Goal: Task Accomplishment & Management: Manage account settings

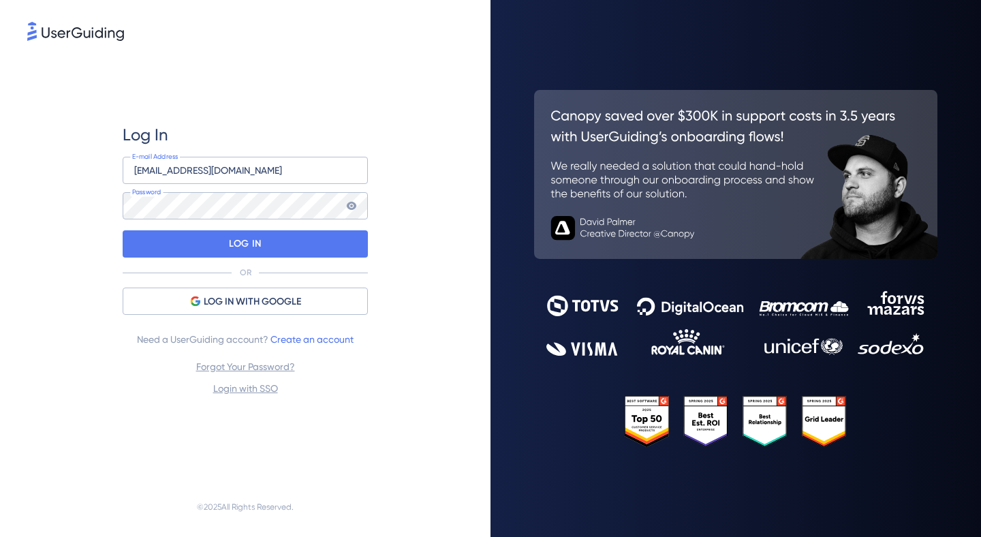
click at [284, 256] on div "LOG IN" at bounding box center [245, 243] width 245 height 27
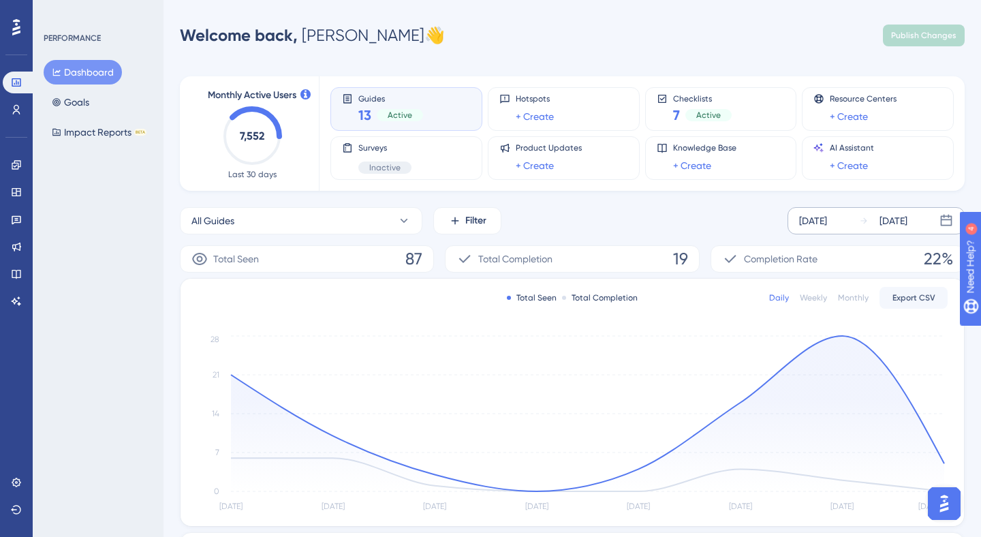
click at [827, 213] on div "[DATE]" at bounding box center [813, 221] width 28 height 16
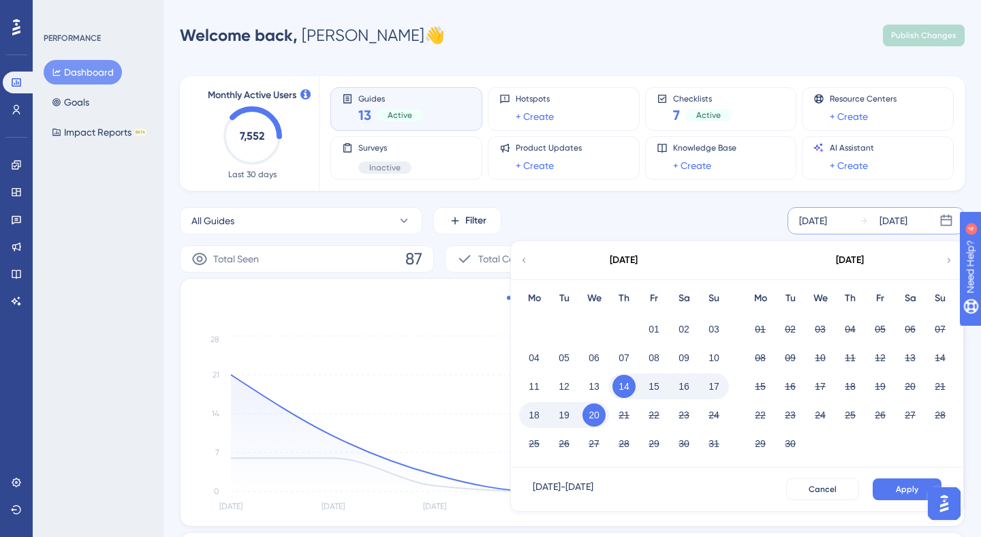
click at [526, 257] on icon at bounding box center [524, 260] width 10 height 12
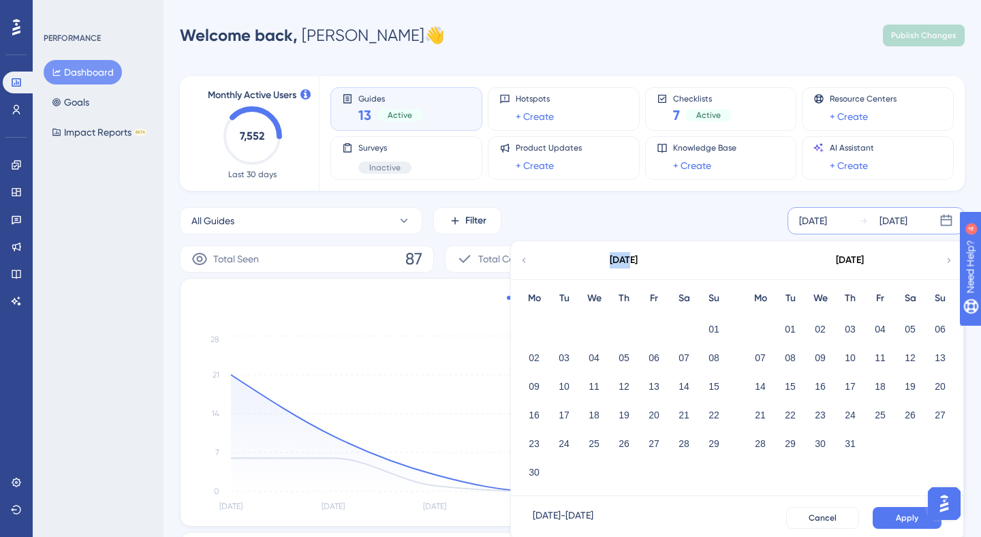
click at [526, 257] on icon at bounding box center [524, 260] width 10 height 12
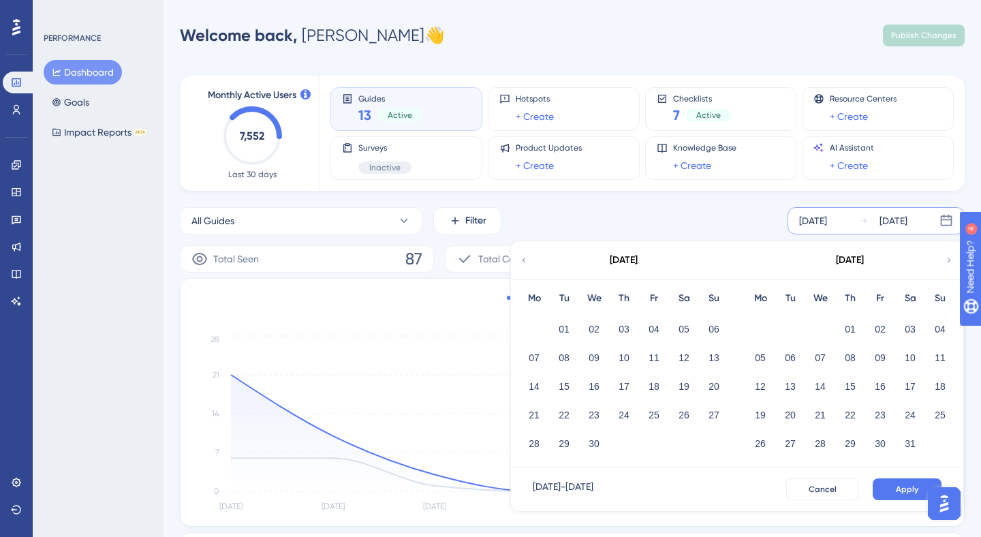
click at [526, 257] on icon at bounding box center [524, 260] width 10 height 12
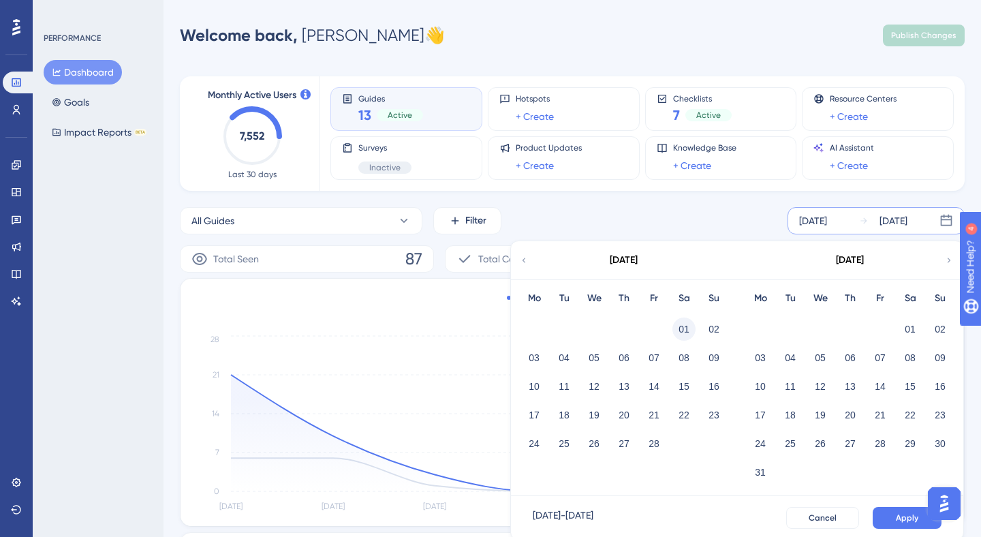
click at [675, 334] on button "01" at bounding box center [683, 328] width 23 height 23
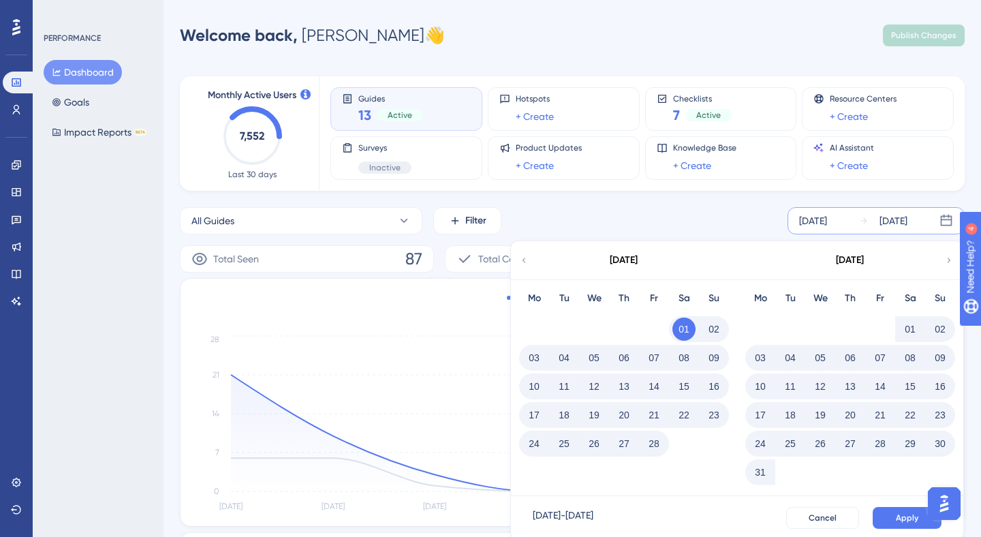
click at [660, 449] on button "28" at bounding box center [653, 443] width 23 height 23
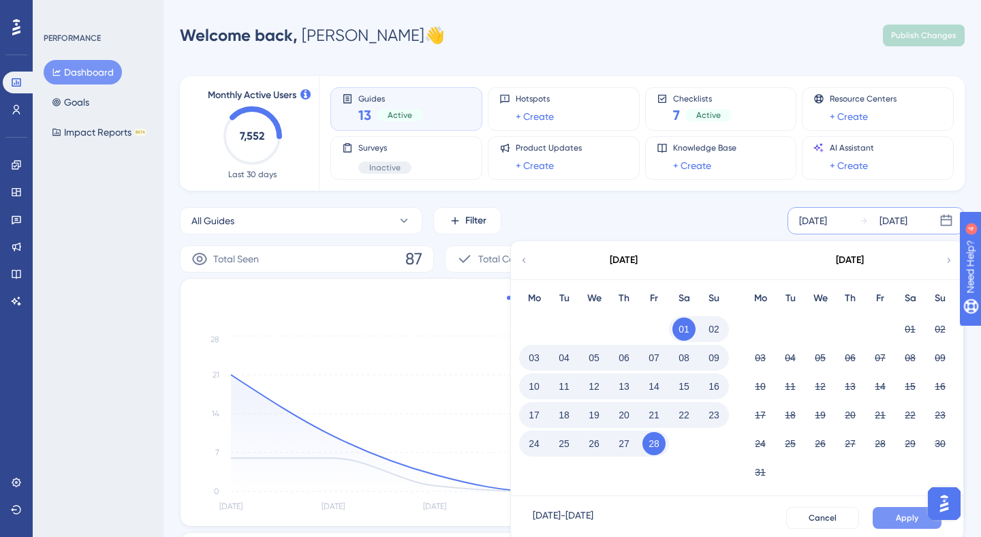
click at [907, 518] on span "Apply" at bounding box center [907, 517] width 22 height 11
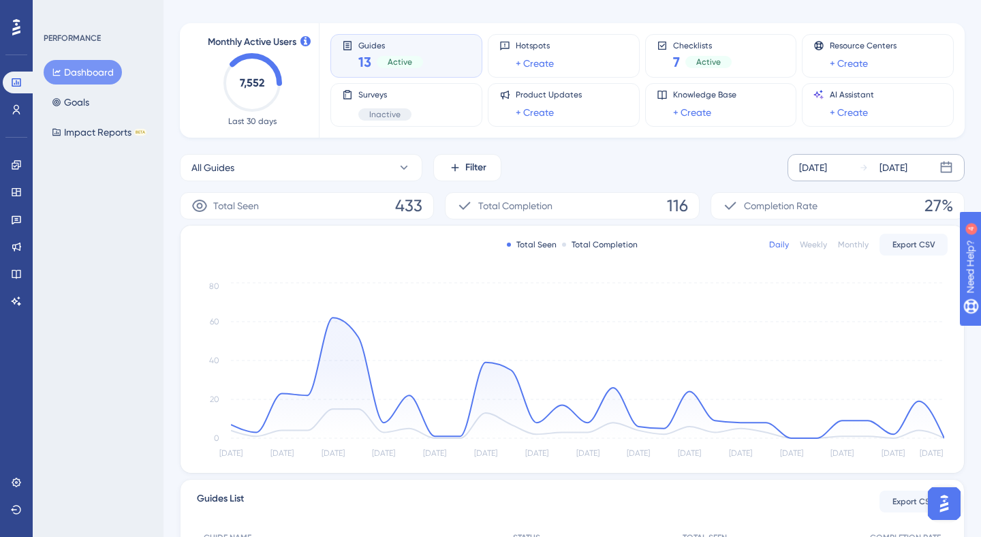
scroll to position [72, 0]
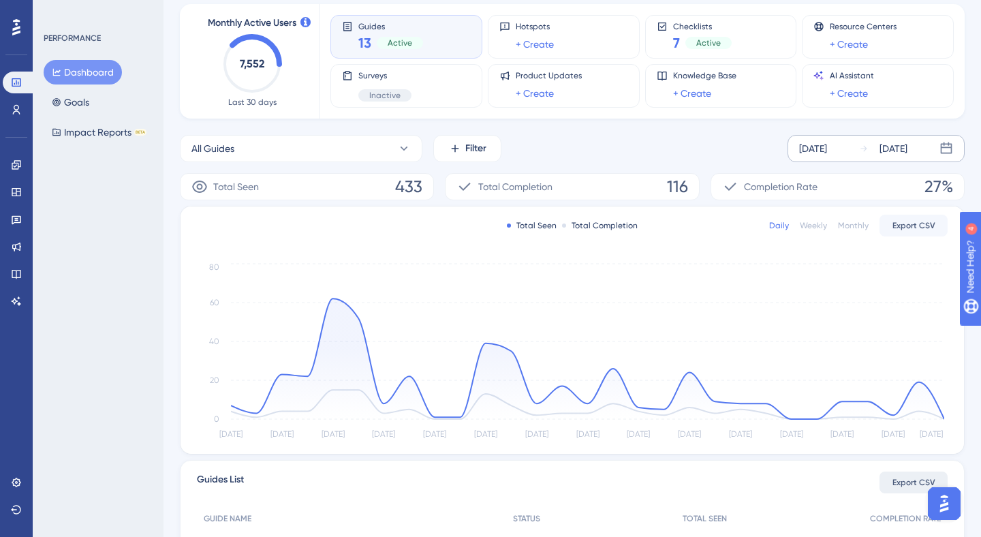
click at [894, 479] on span "Export CSV" at bounding box center [913, 482] width 43 height 11
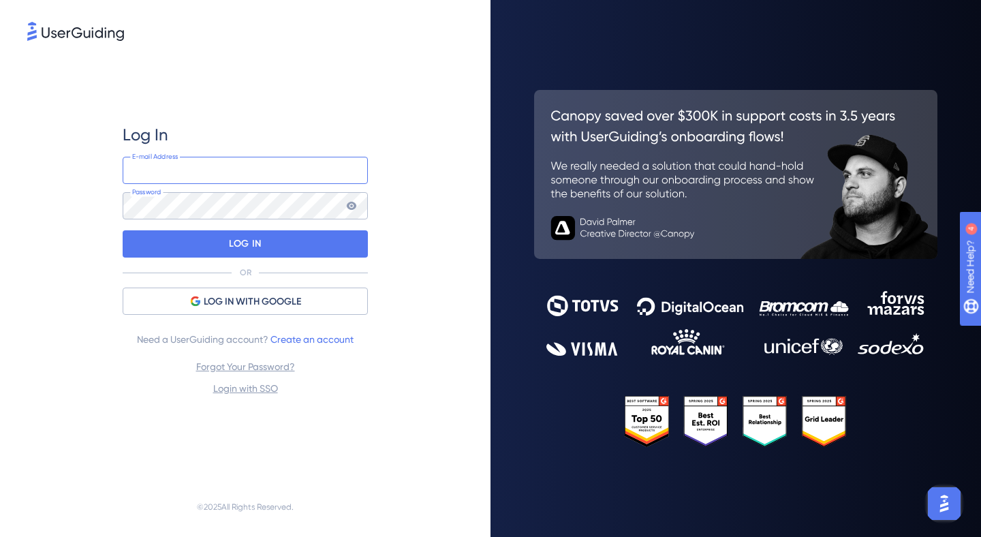
type input "m.towarnicka@firetms.com"
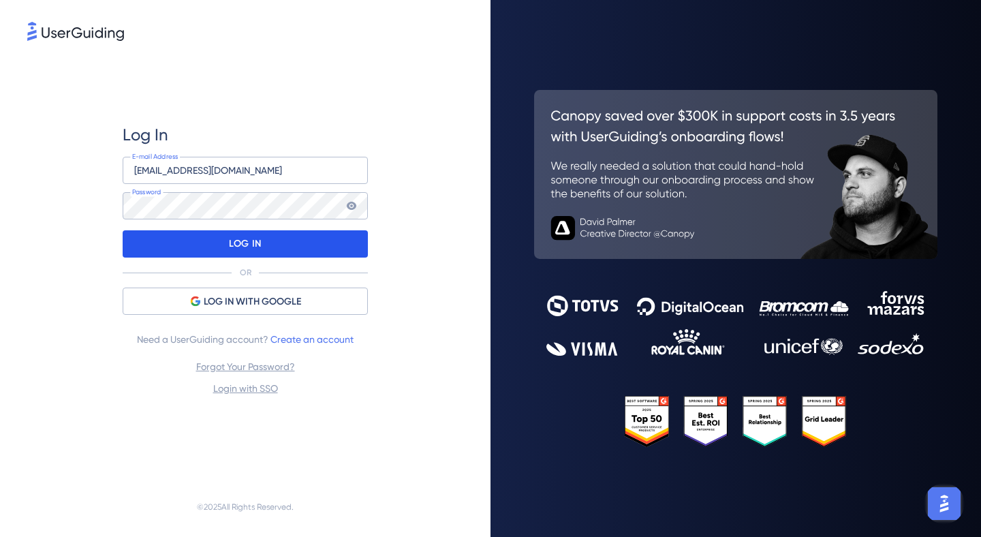
click at [194, 240] on div "LOG IN" at bounding box center [245, 243] width 245 height 27
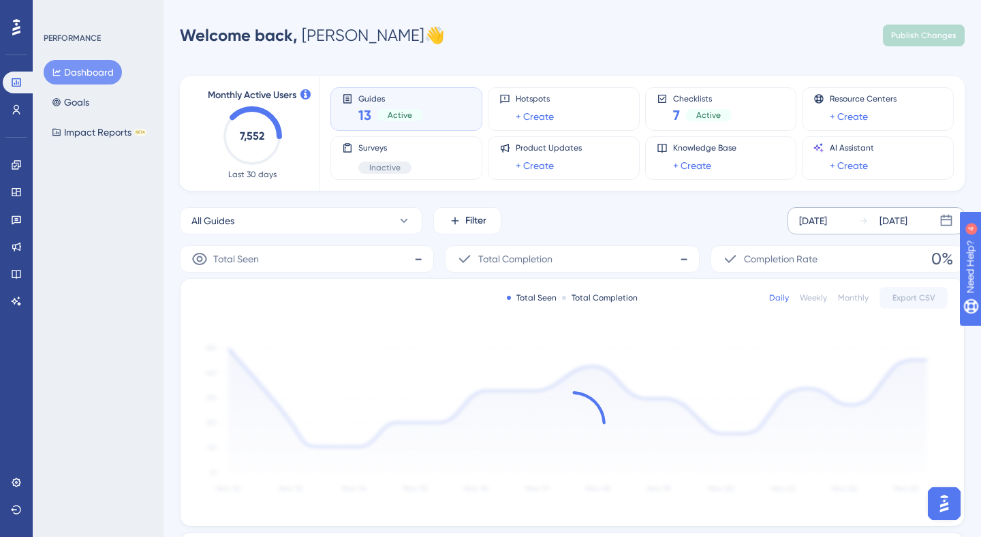
click at [827, 226] on div "[DATE]" at bounding box center [813, 221] width 28 height 16
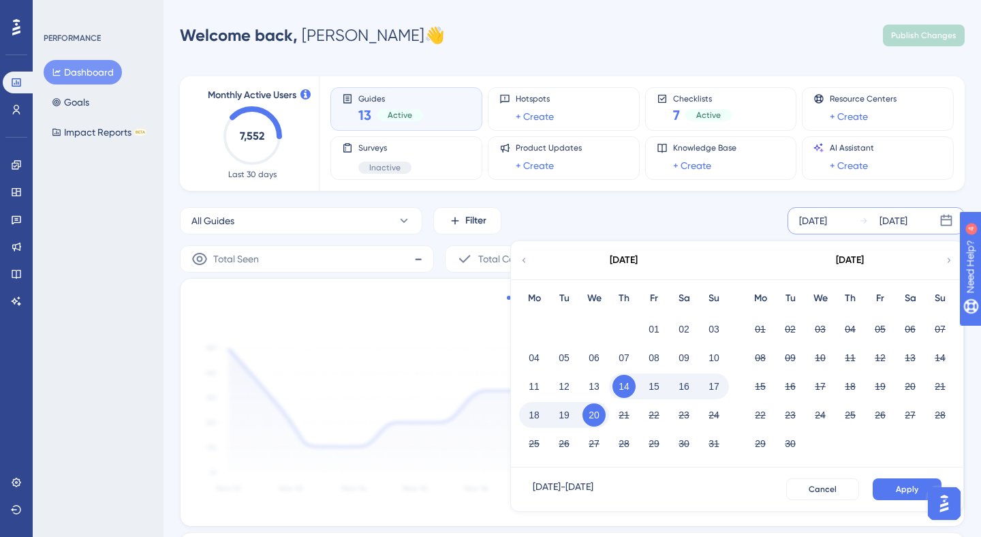
click at [522, 261] on icon at bounding box center [524, 260] width 10 height 12
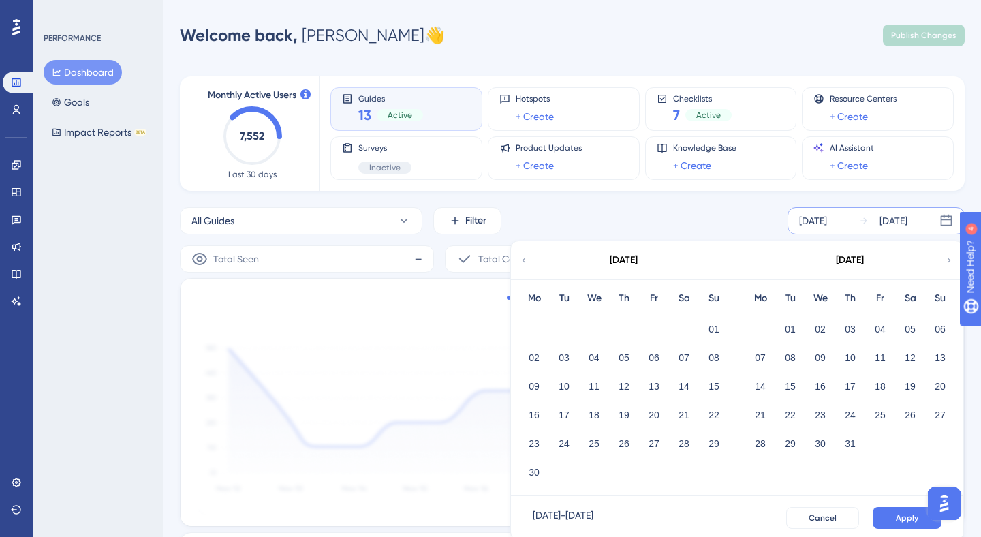
click at [522, 261] on icon at bounding box center [524, 260] width 10 height 12
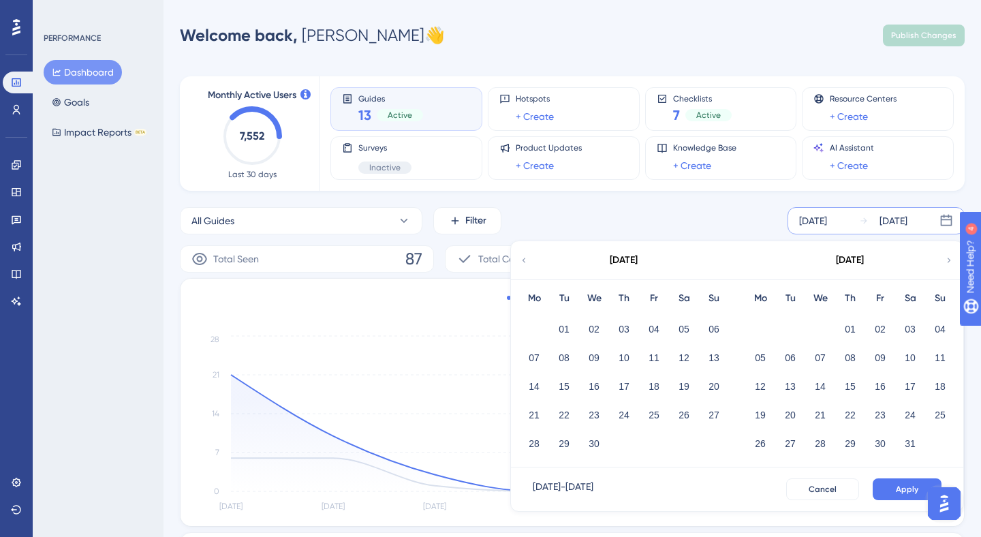
click at [522, 261] on icon at bounding box center [524, 260] width 10 height 12
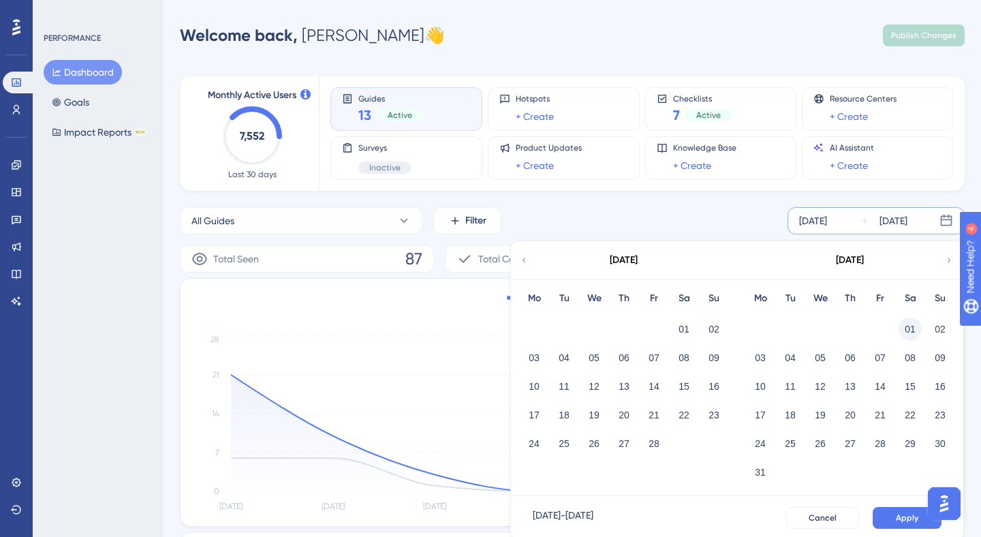
click at [911, 330] on button "01" at bounding box center [909, 328] width 23 height 23
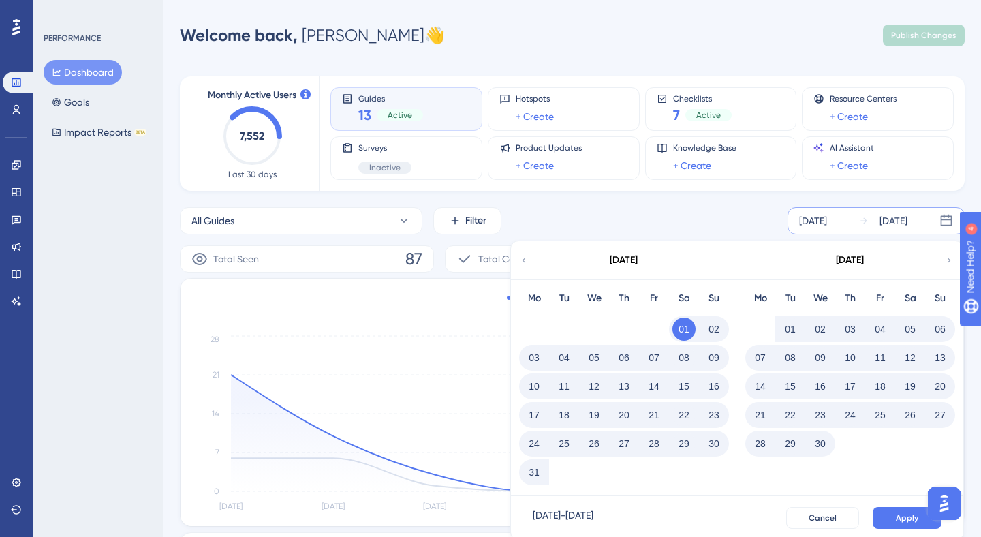
click at [536, 479] on button "31" at bounding box center [533, 471] width 23 height 23
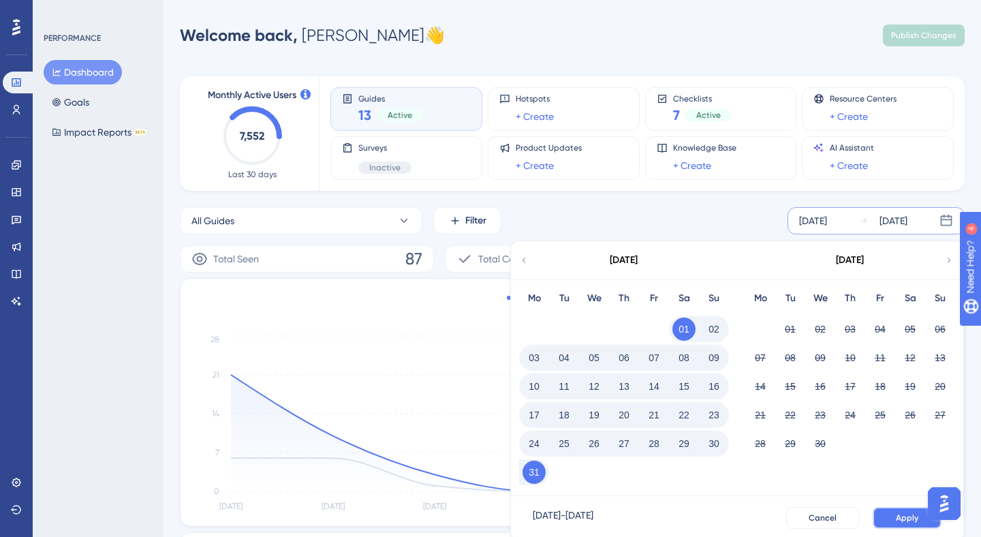
click at [896, 518] on span "Apply" at bounding box center [907, 517] width 22 height 11
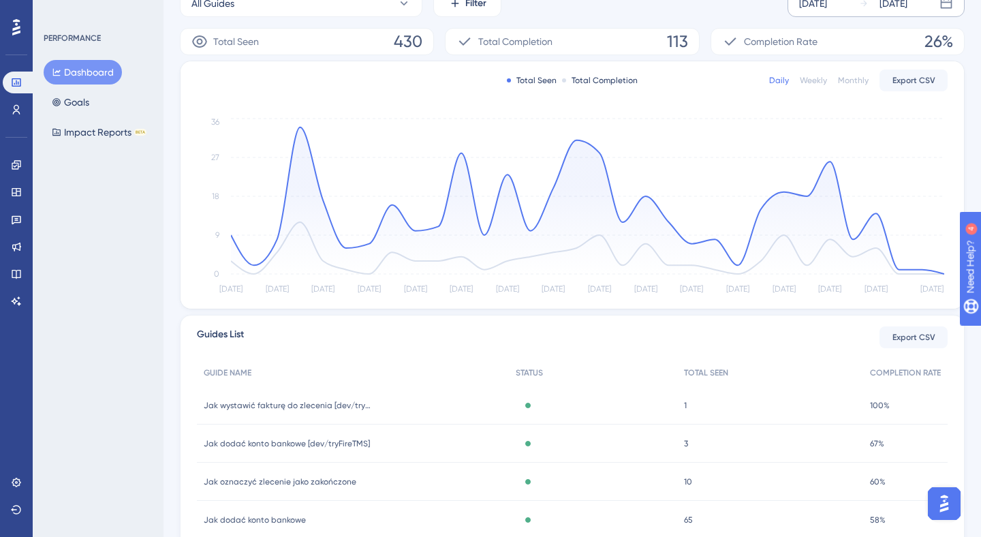
scroll to position [345, 0]
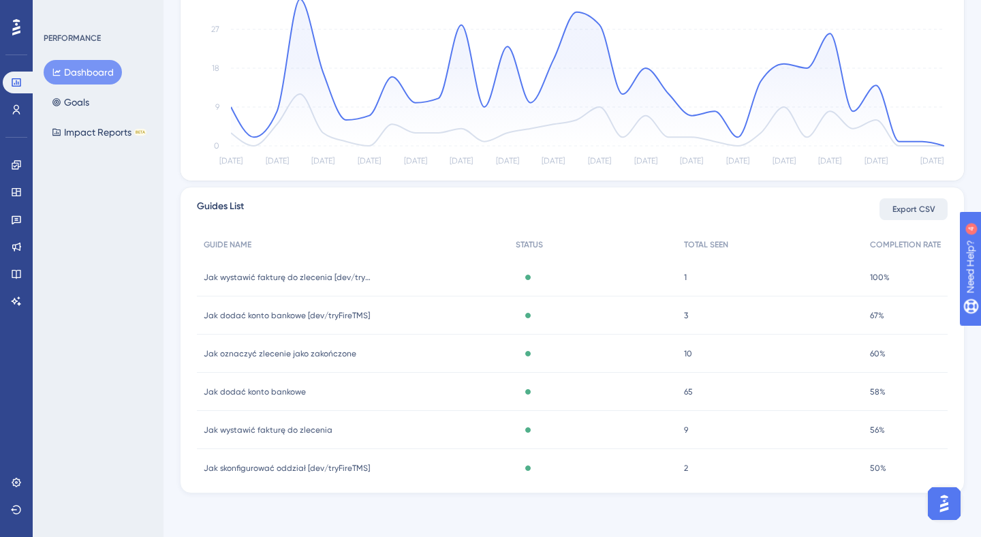
click at [924, 209] on span "Export CSV" at bounding box center [913, 209] width 43 height 11
click at [904, 213] on span "Export CSV" at bounding box center [913, 209] width 43 height 11
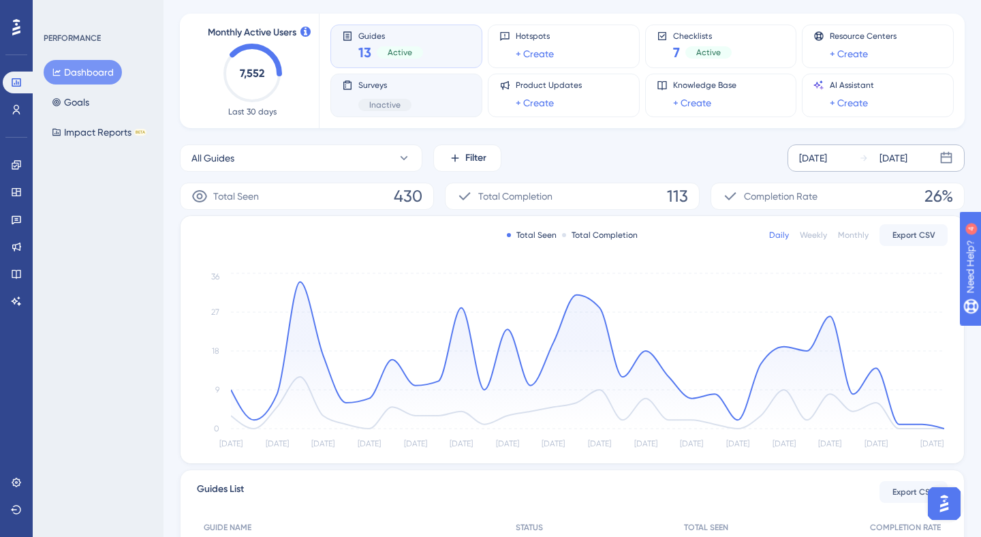
scroll to position [0, 0]
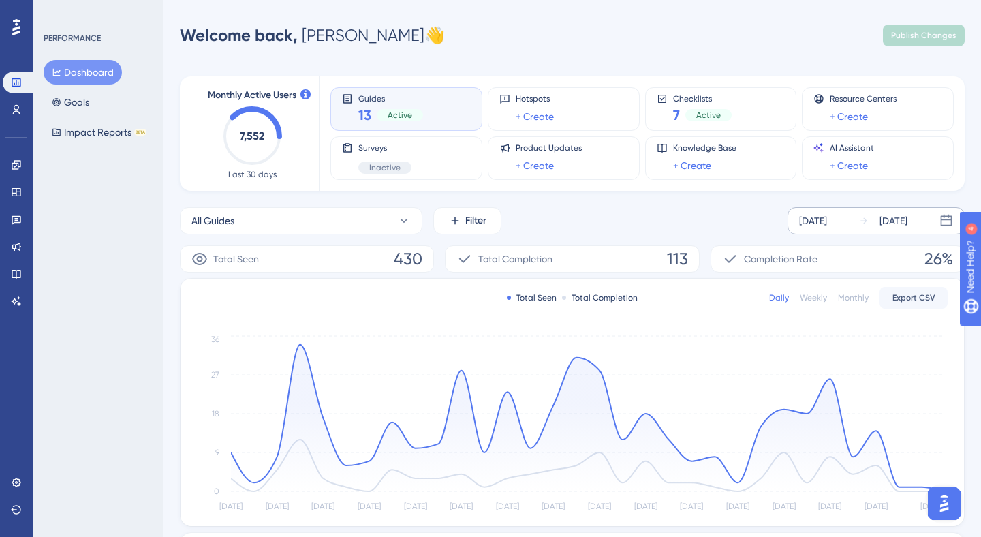
click at [806, 219] on div "Mar 01 2025" at bounding box center [813, 221] width 28 height 16
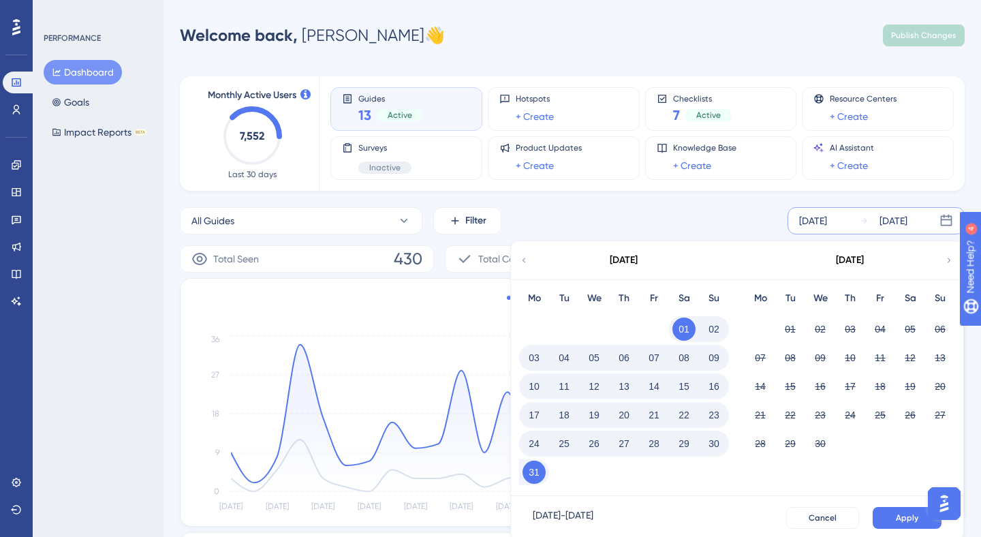
click at [521, 262] on icon at bounding box center [524, 260] width 10 height 12
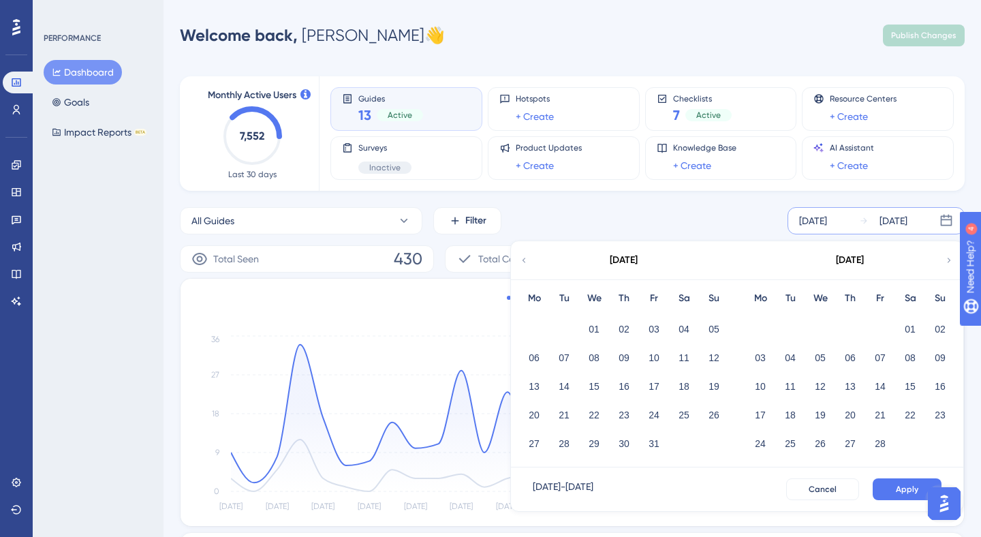
click at [521, 262] on icon at bounding box center [524, 260] width 10 height 12
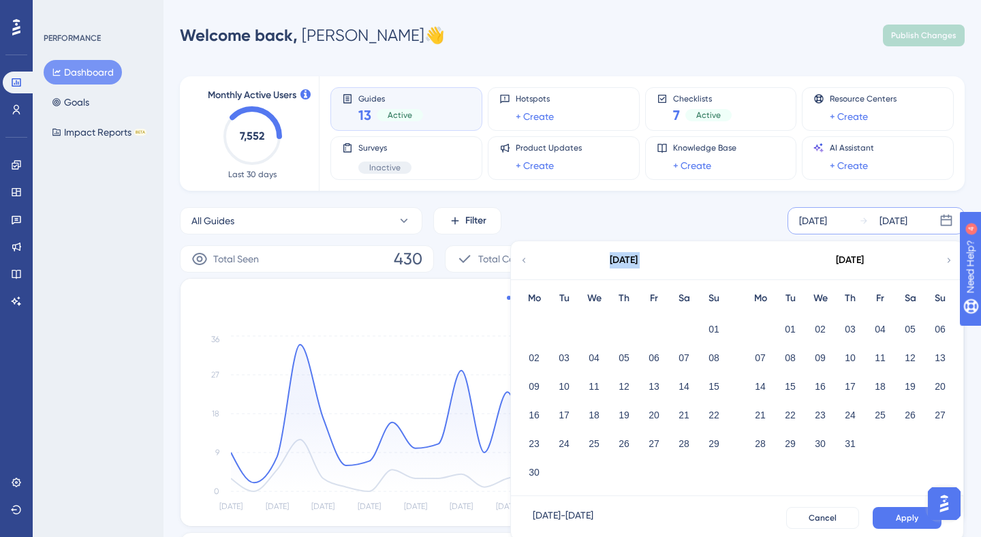
click at [521, 262] on icon at bounding box center [524, 260] width 10 height 12
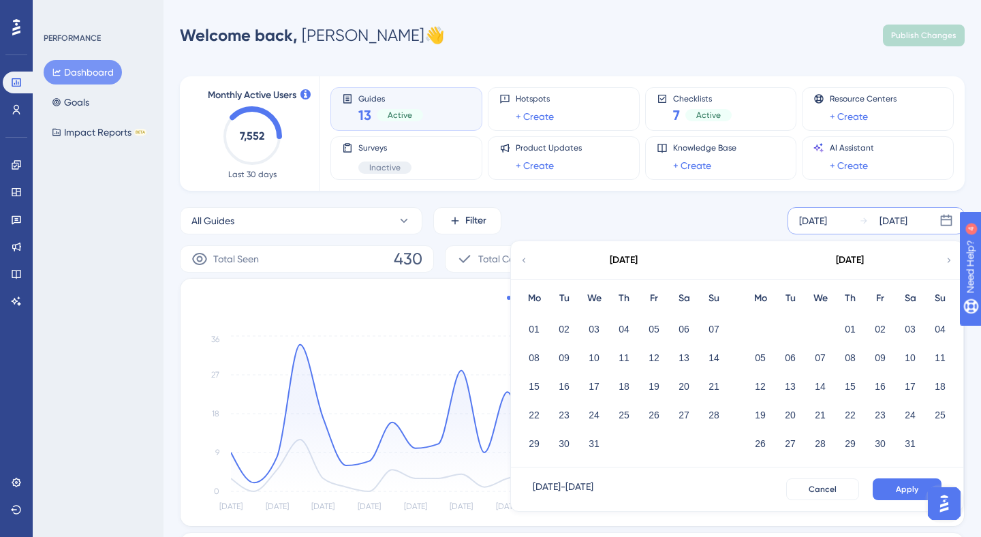
click at [612, 405] on div "25" at bounding box center [624, 415] width 30 height 26
click at [619, 409] on button "25" at bounding box center [623, 414] width 23 height 23
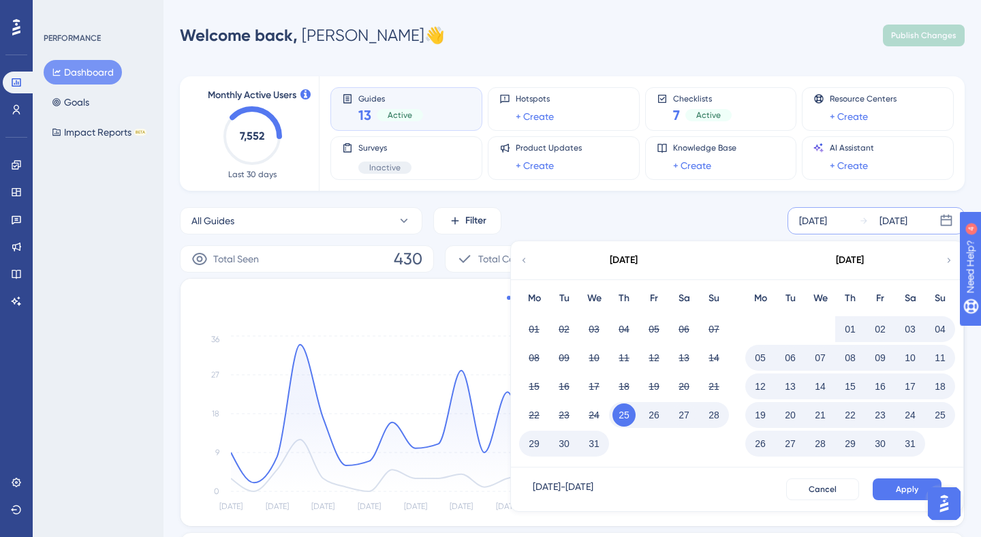
drag, startPoint x: 620, startPoint y: 416, endPoint x: 697, endPoint y: 425, distance: 77.5
click at [620, 416] on button "25" at bounding box center [623, 414] width 23 height 23
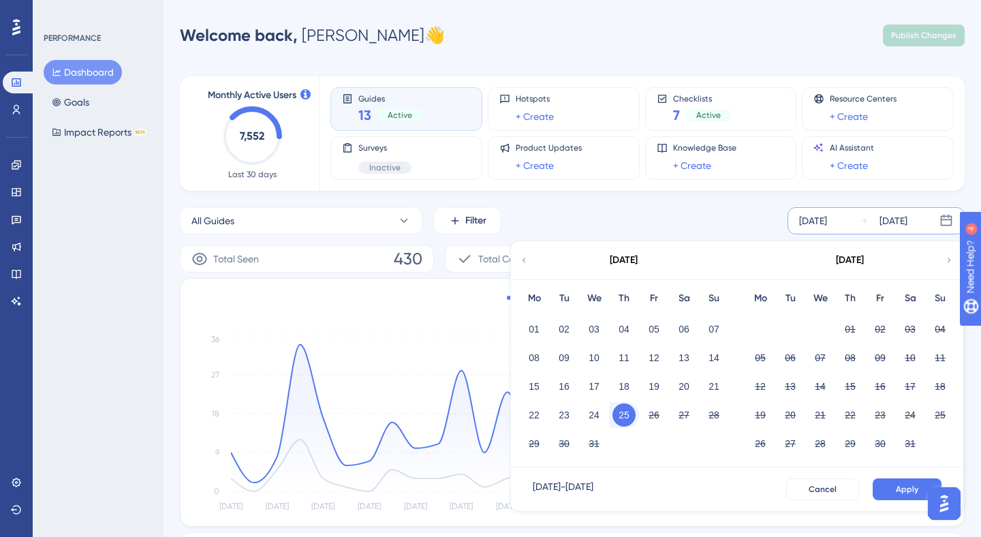
click at [950, 258] on icon at bounding box center [949, 260] width 10 height 12
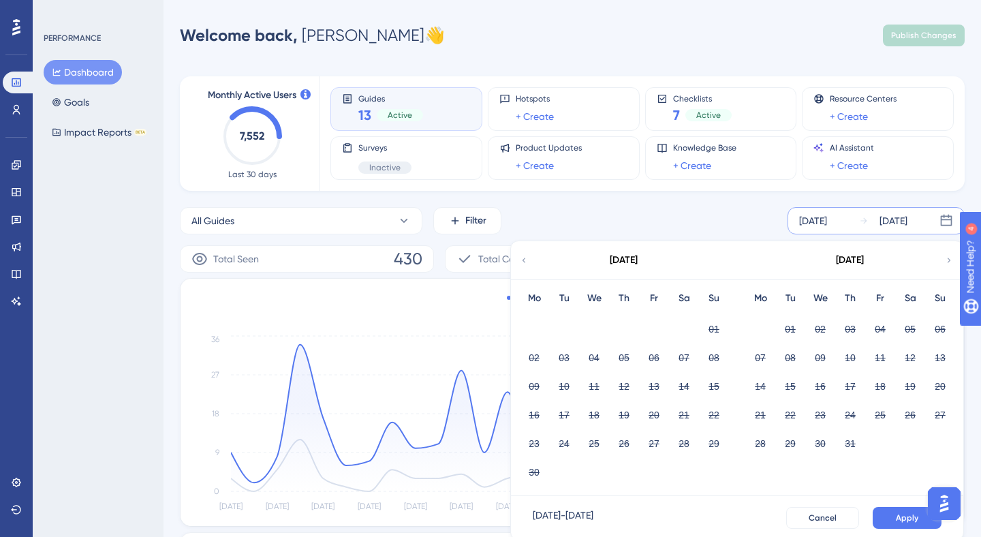
click at [950, 258] on icon at bounding box center [949, 260] width 10 height 12
click at [943, 259] on div "December 2024" at bounding box center [849, 260] width 225 height 38
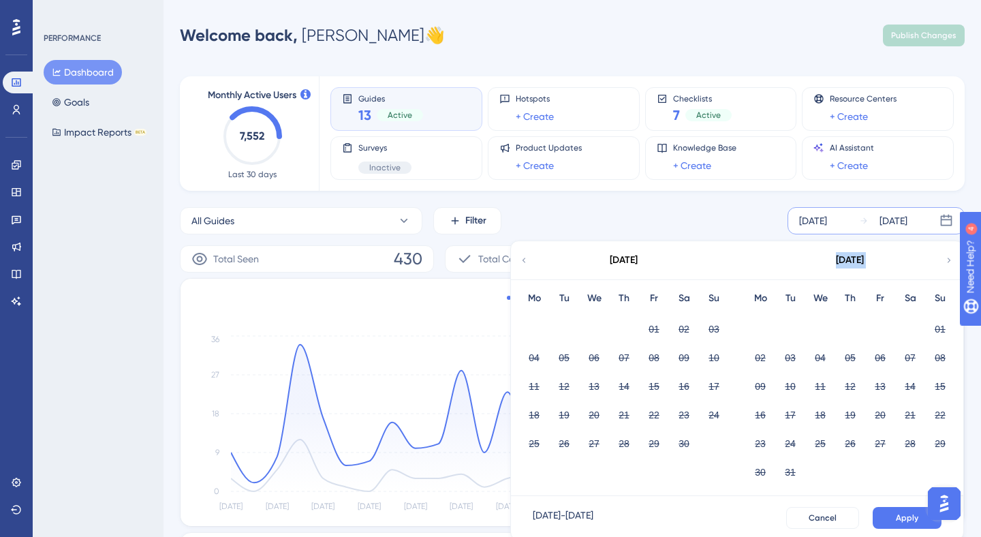
click at [949, 259] on icon at bounding box center [949, 260] width 10 height 12
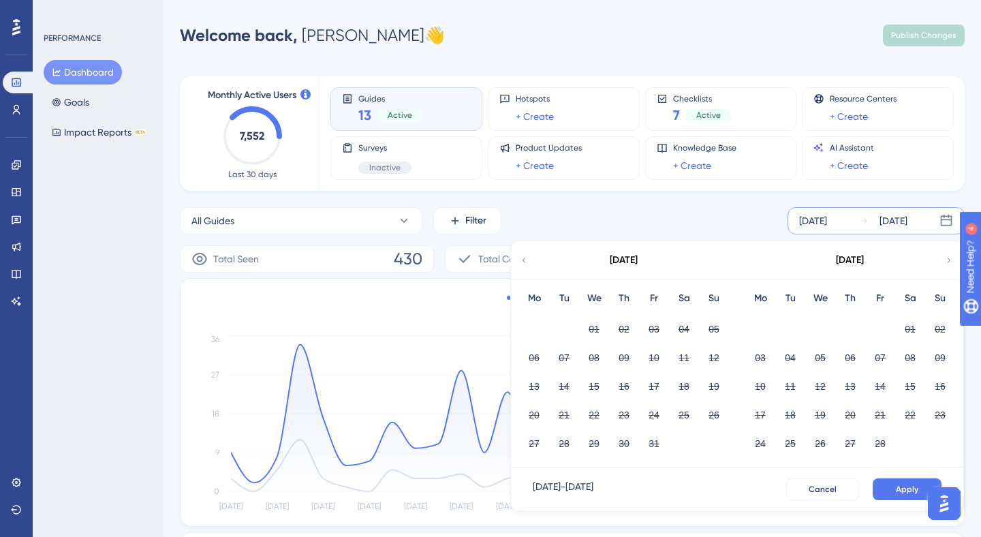
click at [949, 259] on icon at bounding box center [949, 260] width 10 height 12
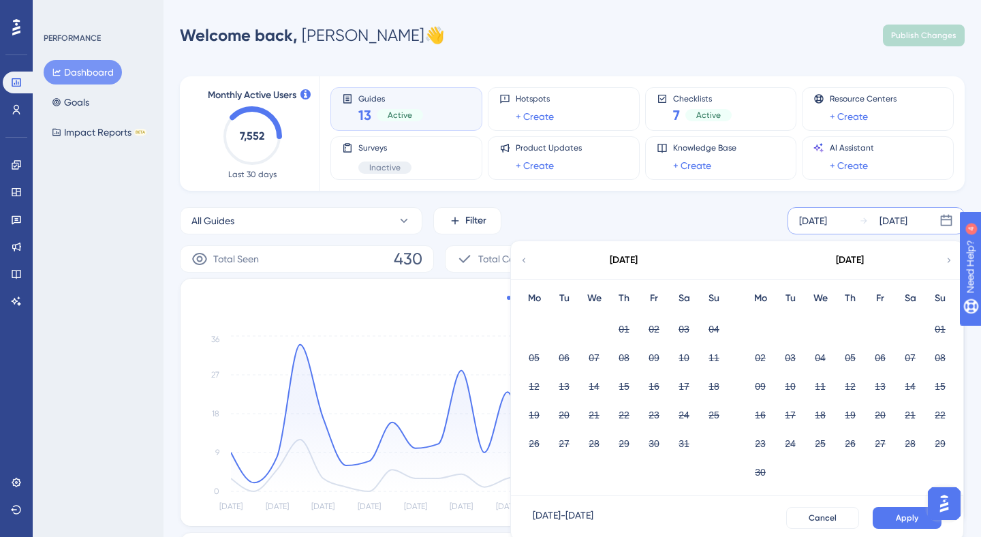
click at [526, 260] on icon at bounding box center [524, 260] width 10 height 12
click at [826, 430] on div "28 29 30" at bounding box center [850, 442] width 210 height 29
click at [798, 210] on div "Monthly Active Users 7,552 Last 30 days Guides 13 Active Hotspots + Create Chec…" at bounding box center [572, 449] width 785 height 778
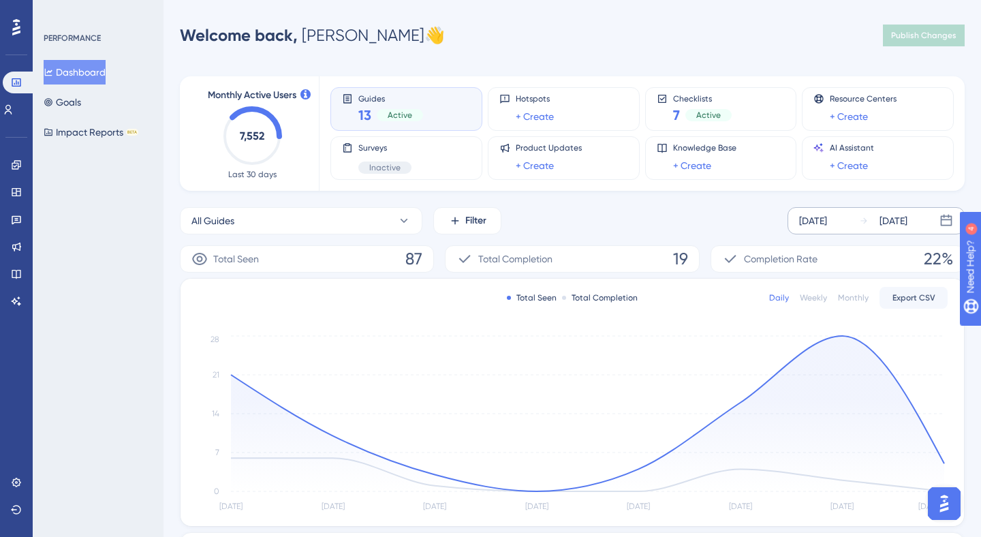
click at [827, 219] on div "[DATE]" at bounding box center [813, 221] width 28 height 16
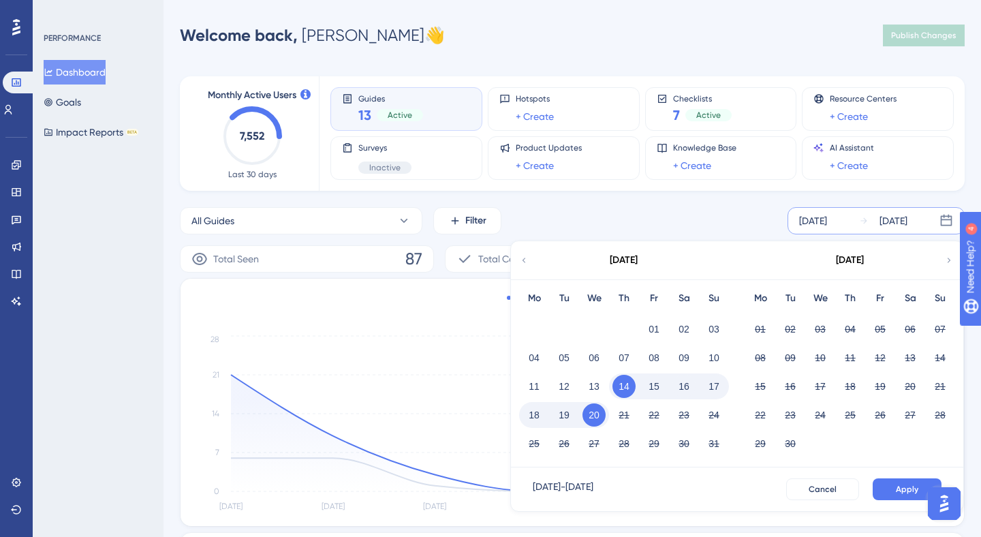
click at [936, 265] on div "[DATE]" at bounding box center [849, 260] width 225 height 38
click at [940, 263] on div "[DATE]" at bounding box center [849, 260] width 225 height 38
click at [945, 259] on icon at bounding box center [949, 260] width 10 height 12
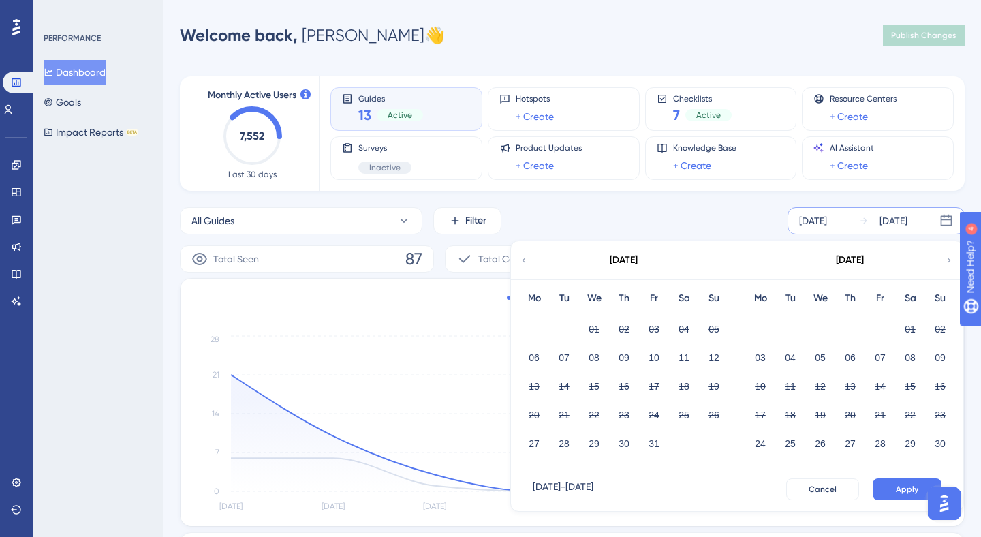
click at [520, 261] on icon at bounding box center [524, 260] width 10 height 12
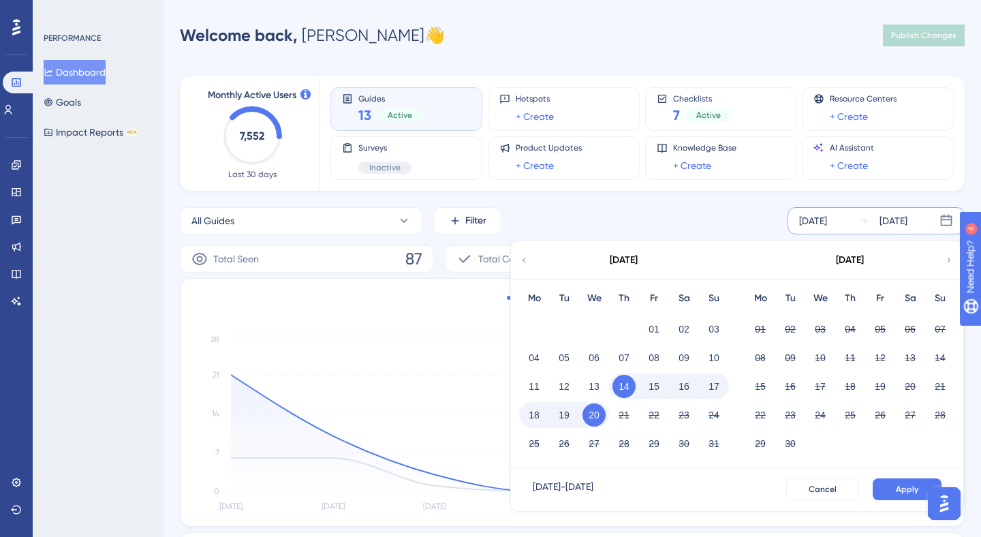
click at [520, 261] on icon at bounding box center [524, 260] width 10 height 12
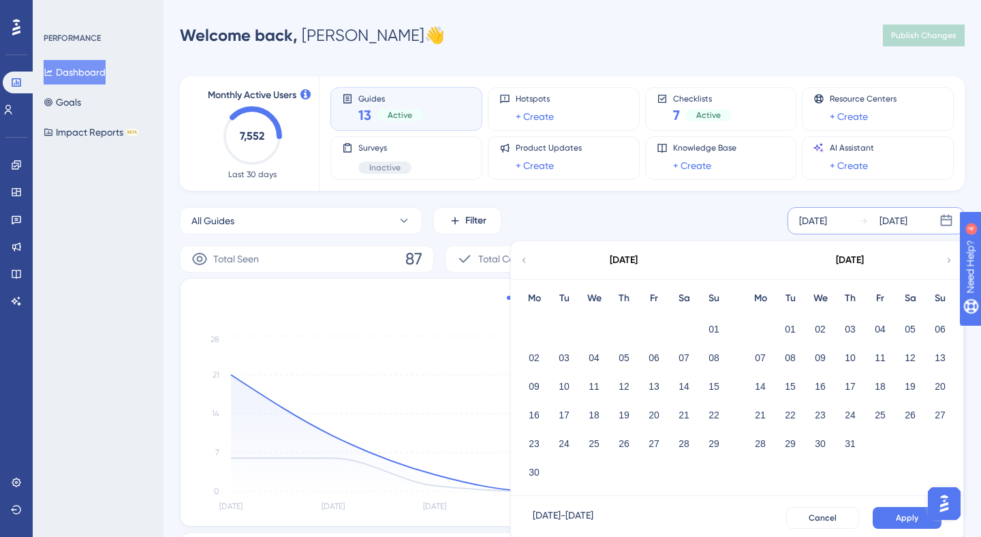
click at [520, 261] on icon at bounding box center [524, 260] width 10 height 12
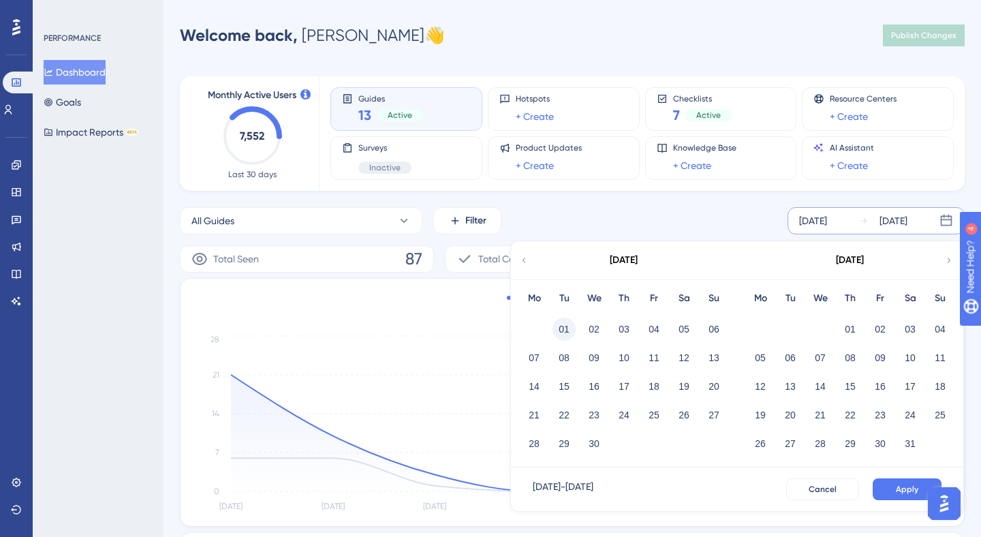
click at [565, 330] on button "01" at bounding box center [563, 328] width 23 height 23
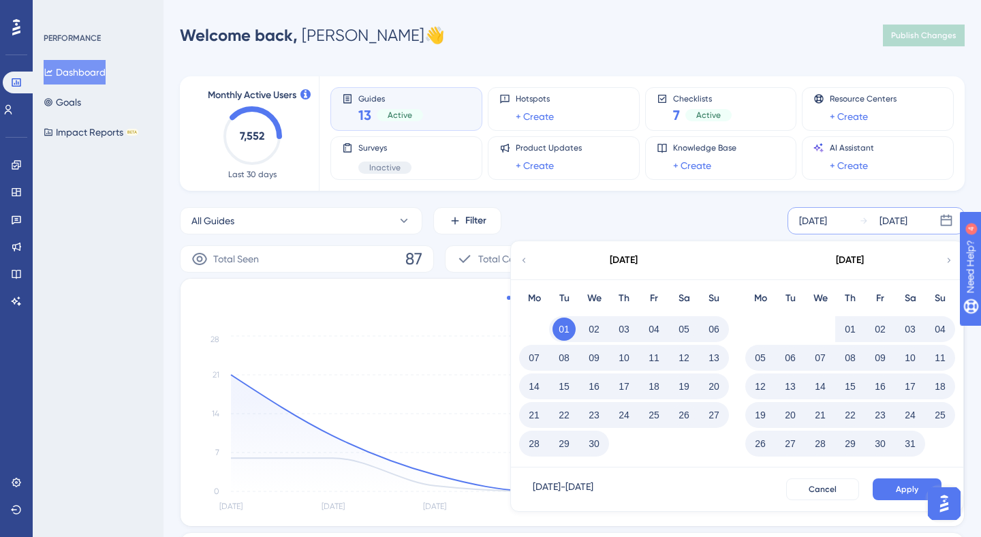
click at [591, 435] on button "30" at bounding box center [593, 443] width 23 height 23
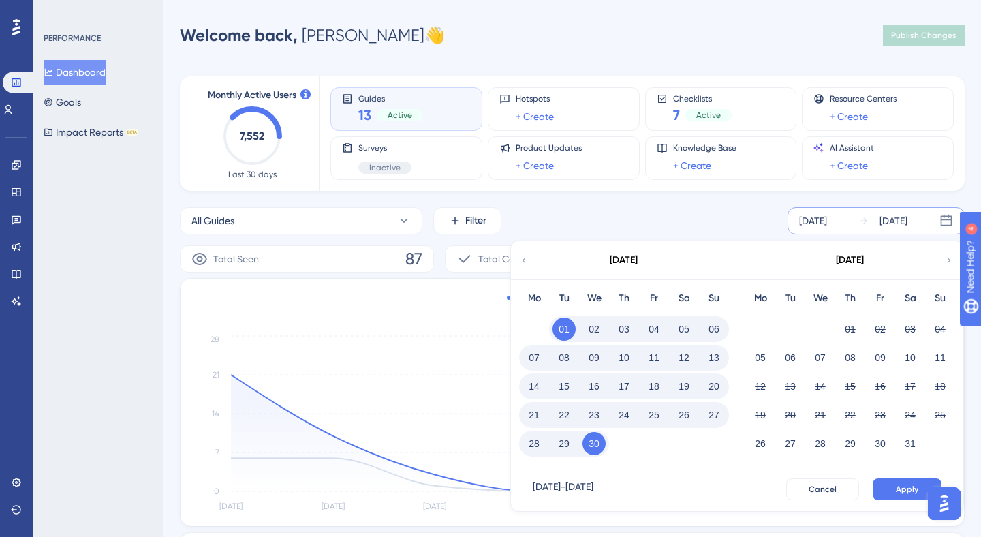
click at [897, 488] on span "Apply" at bounding box center [907, 489] width 22 height 11
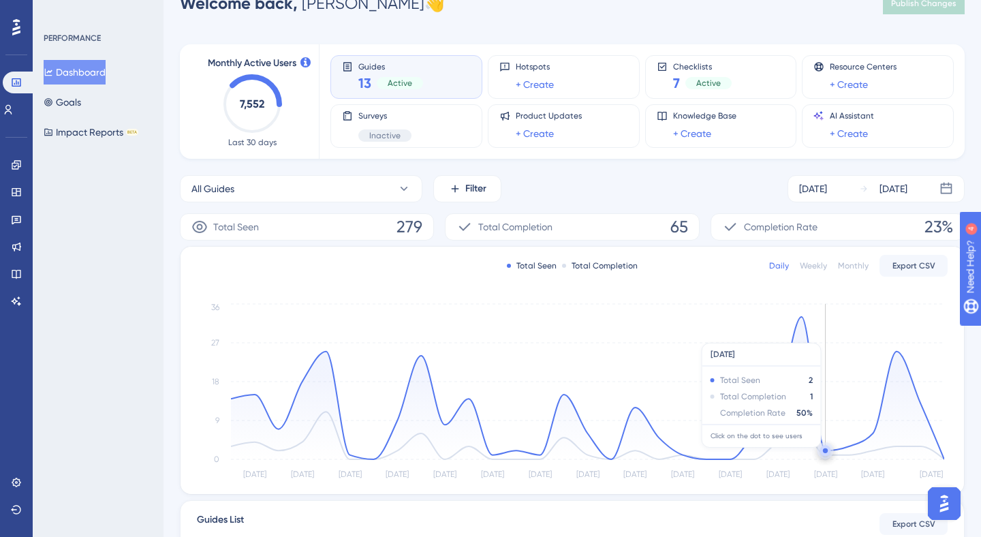
scroll to position [35, 0]
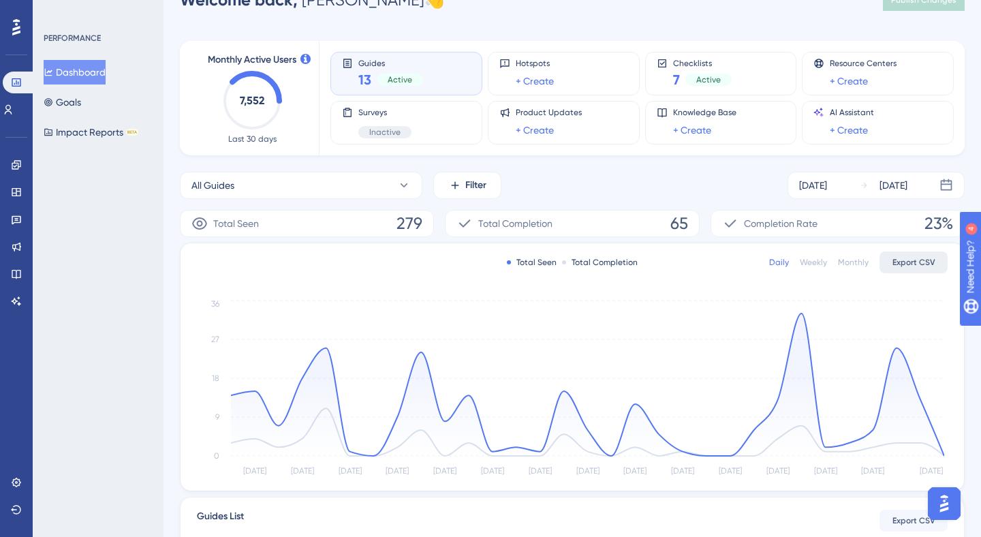
click at [920, 263] on span "Export CSV" at bounding box center [913, 262] width 43 height 11
drag, startPoint x: 820, startPoint y: 187, endPoint x: 780, endPoint y: 192, distance: 40.6
click at [819, 187] on div "Apr 01 2025" at bounding box center [813, 185] width 28 height 16
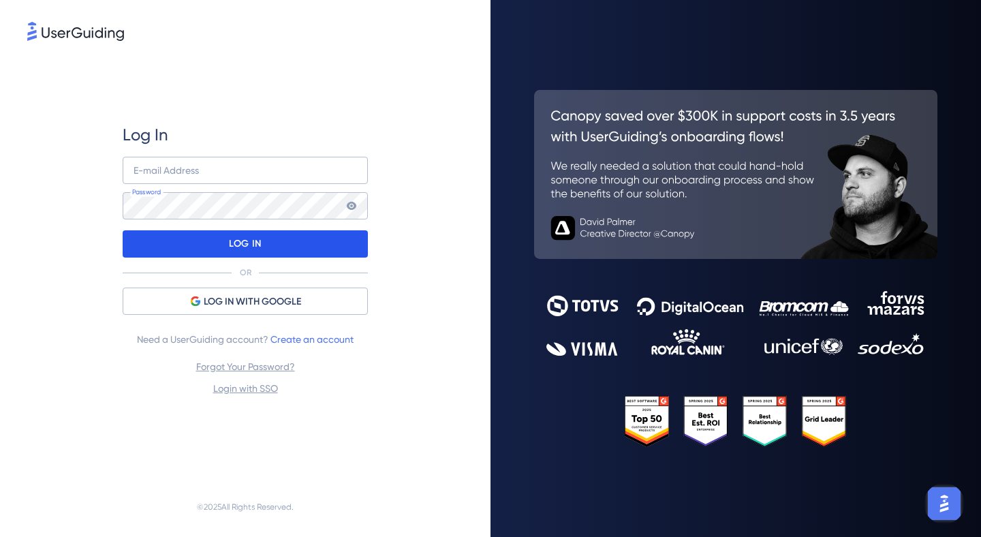
click at [215, 242] on div "LOG IN" at bounding box center [245, 243] width 245 height 27
click at [217, 245] on div "LOG IN" at bounding box center [245, 243] width 245 height 27
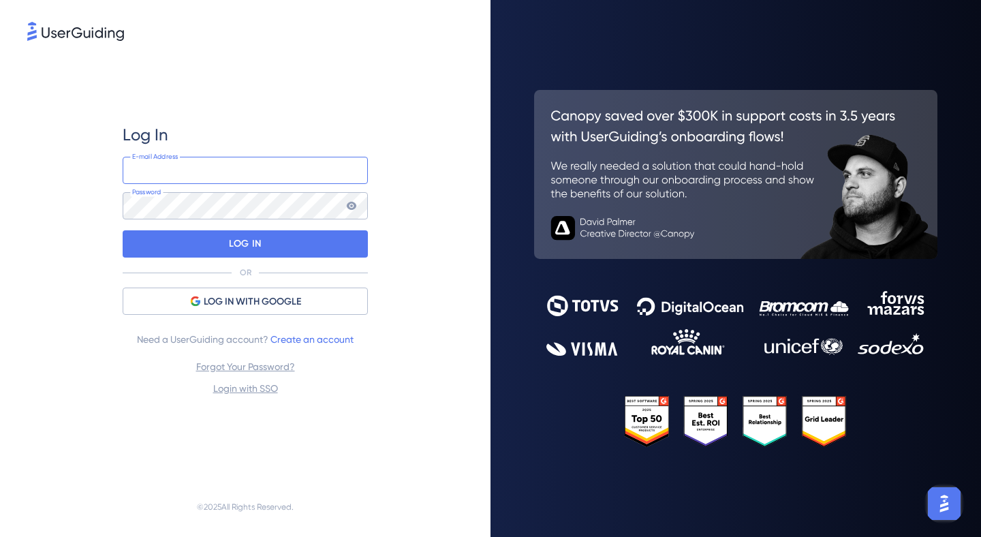
click at [228, 183] on input "email" at bounding box center [245, 170] width 245 height 27
type input "m.towarnicka@firetms.com"
drag, startPoint x: 298, startPoint y: 172, endPoint x: 0, endPoint y: 139, distance: 300.1
click at [0, 139] on div "Log In m.towarnicka@firetms.com E-mail Address Password LOG IN OR LOG IN WITH G…" at bounding box center [245, 268] width 490 height 537
type input "m.towarnicka@firetms.com"
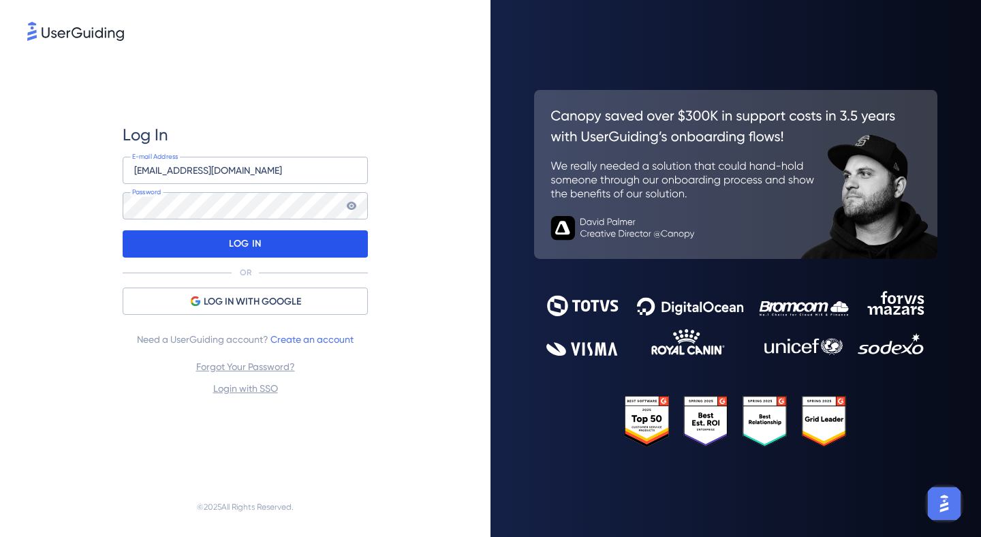
click at [215, 239] on div "LOG IN" at bounding box center [245, 243] width 245 height 27
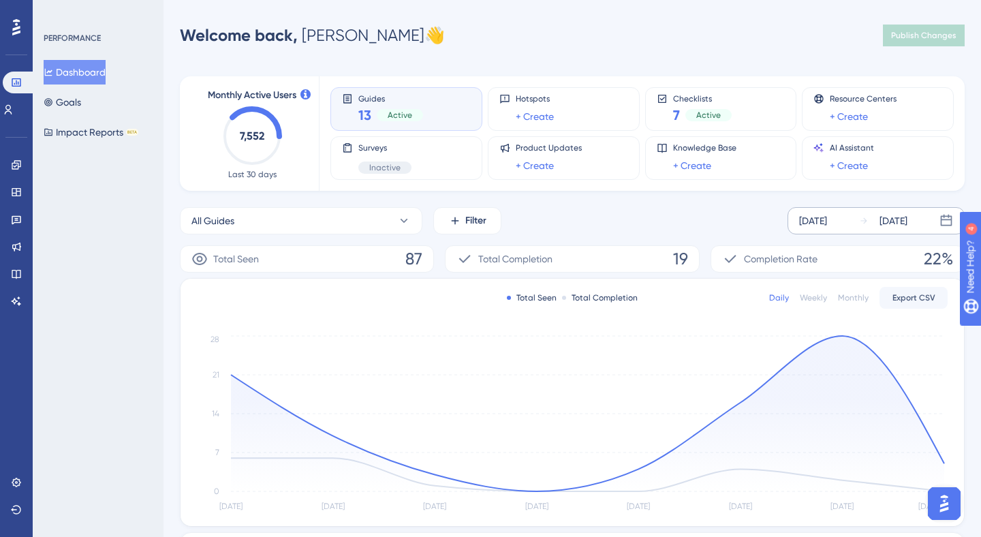
click at [854, 220] on div "Aug 14 2025 Aug 20 2025" at bounding box center [875, 220] width 177 height 27
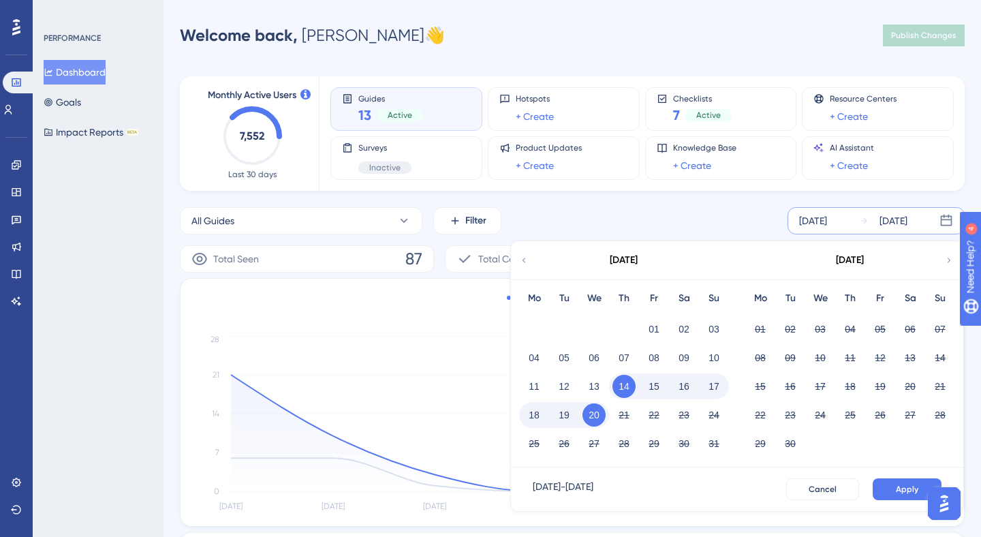
click at [513, 268] on div "[DATE]" at bounding box center [623, 260] width 225 height 38
click at [518, 266] on div "[DATE]" at bounding box center [623, 260] width 225 height 38
click at [522, 264] on icon at bounding box center [524, 260] width 10 height 12
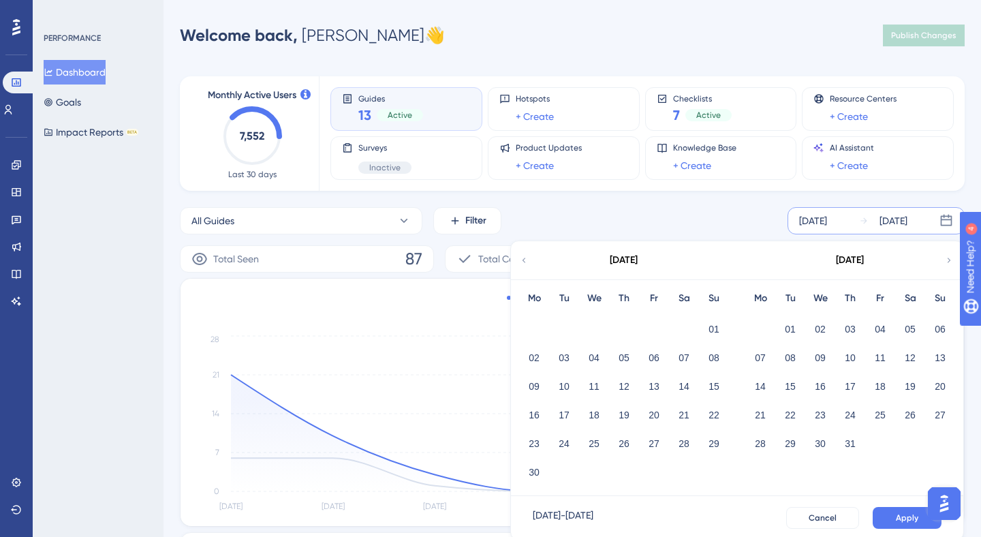
click at [522, 263] on icon at bounding box center [524, 260] width 10 height 12
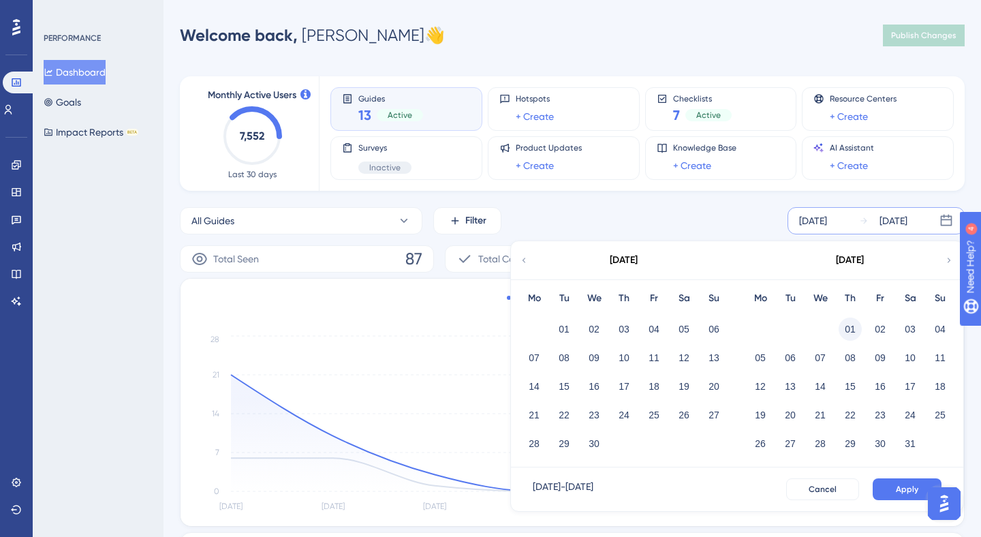
click at [842, 329] on button "01" at bounding box center [849, 328] width 23 height 23
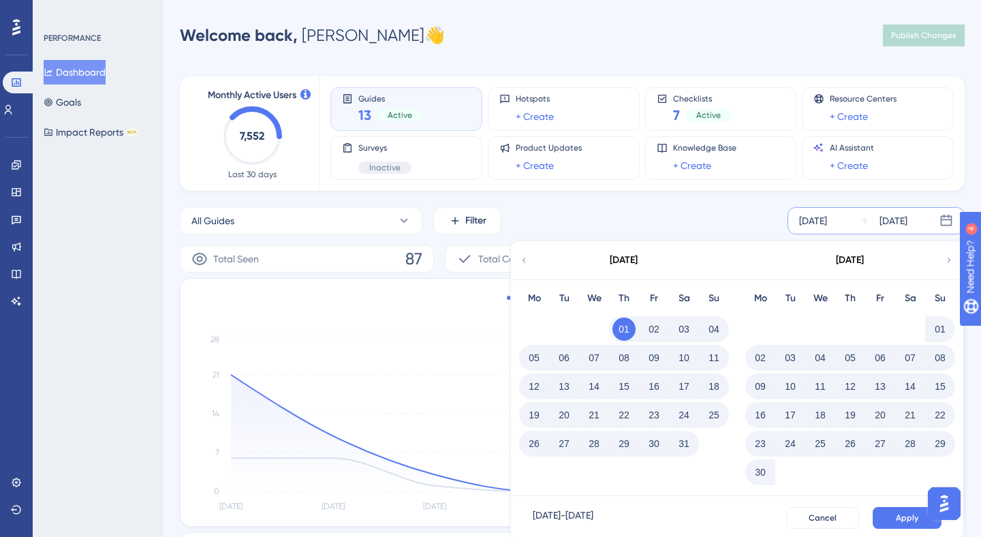
click at [757, 471] on button "30" at bounding box center [760, 471] width 23 height 23
click at [683, 443] on button "31" at bounding box center [683, 443] width 23 height 23
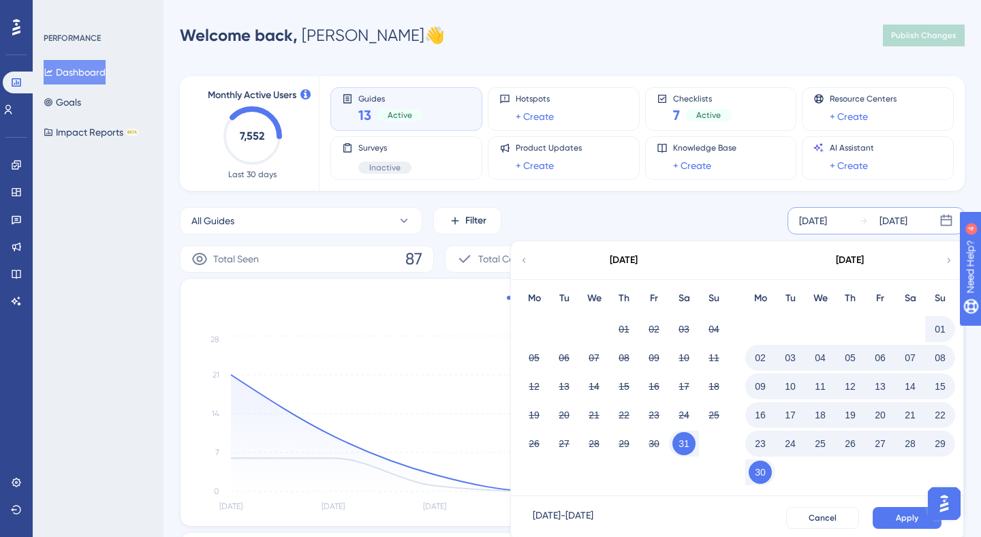
click at [794, 221] on div "Aug 14 2025 Aug 20 2025 May 2025 Mo Tu We Th Fr Sa Su 01 02 03 04 05 06 07 08 0…" at bounding box center [875, 220] width 177 height 27
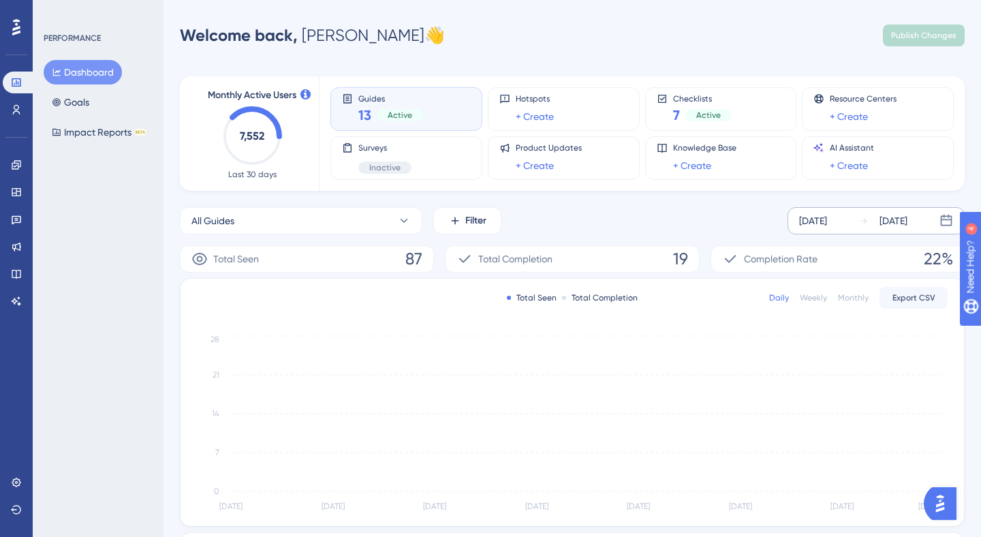
click at [824, 216] on div "[DATE]" at bounding box center [813, 221] width 28 height 16
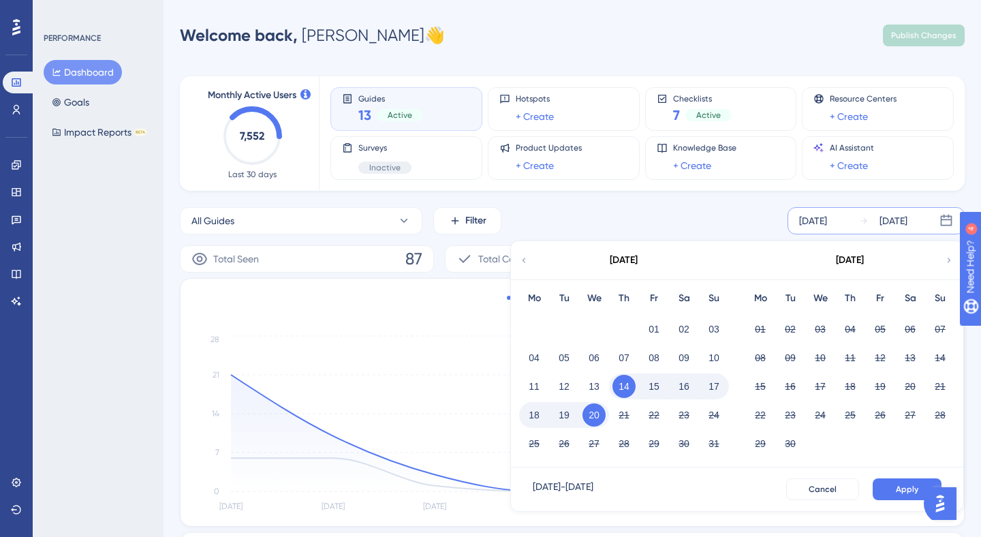
click at [520, 259] on icon at bounding box center [524, 260] width 10 height 12
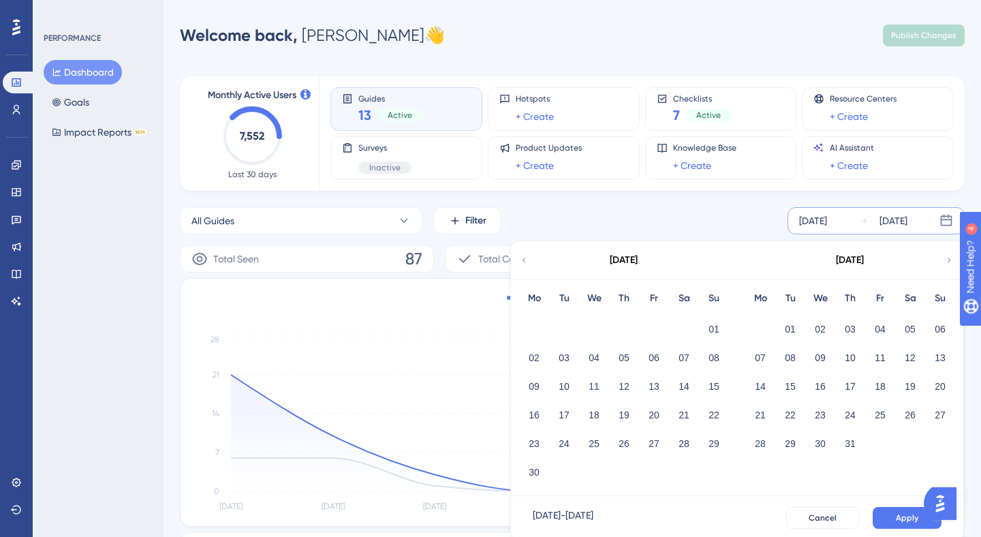
click at [520, 259] on icon at bounding box center [524, 260] width 10 height 12
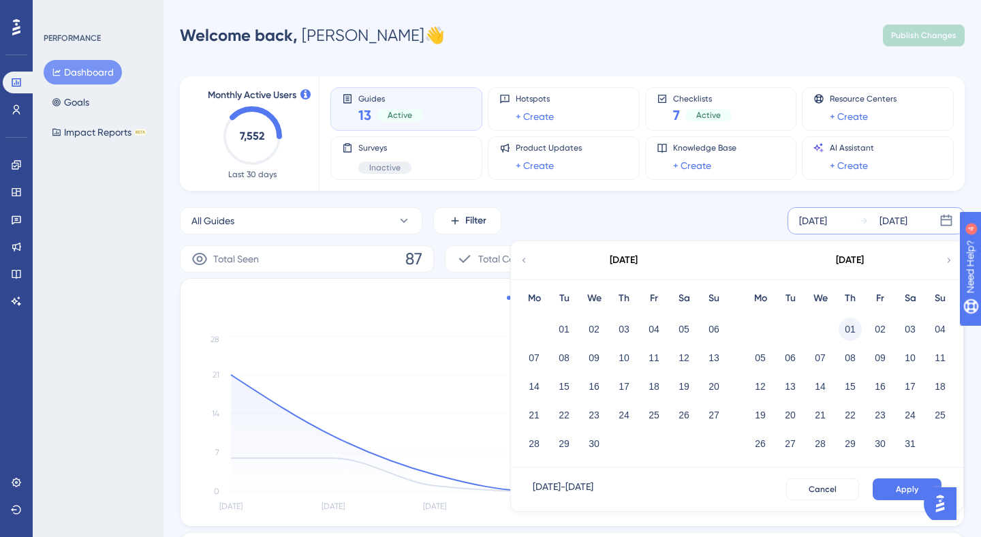
click at [849, 328] on button "01" at bounding box center [849, 328] width 23 height 23
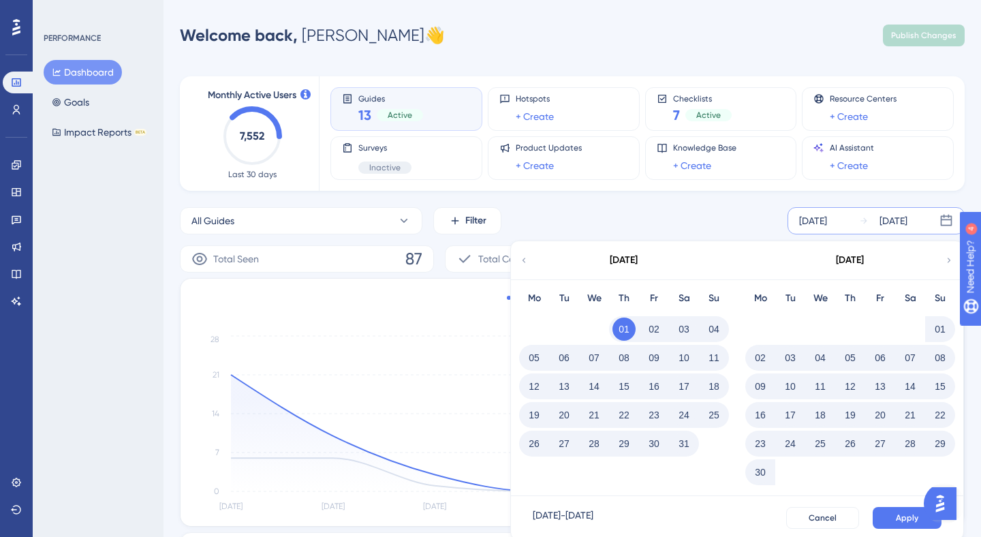
click at [684, 447] on button "31" at bounding box center [683, 443] width 23 height 23
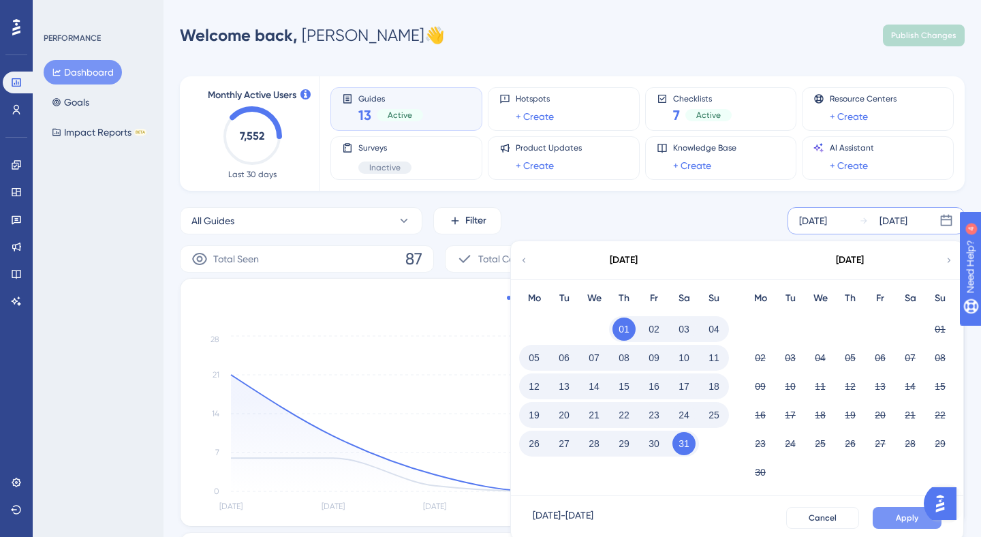
click at [913, 522] on span "Apply" at bounding box center [907, 517] width 22 height 11
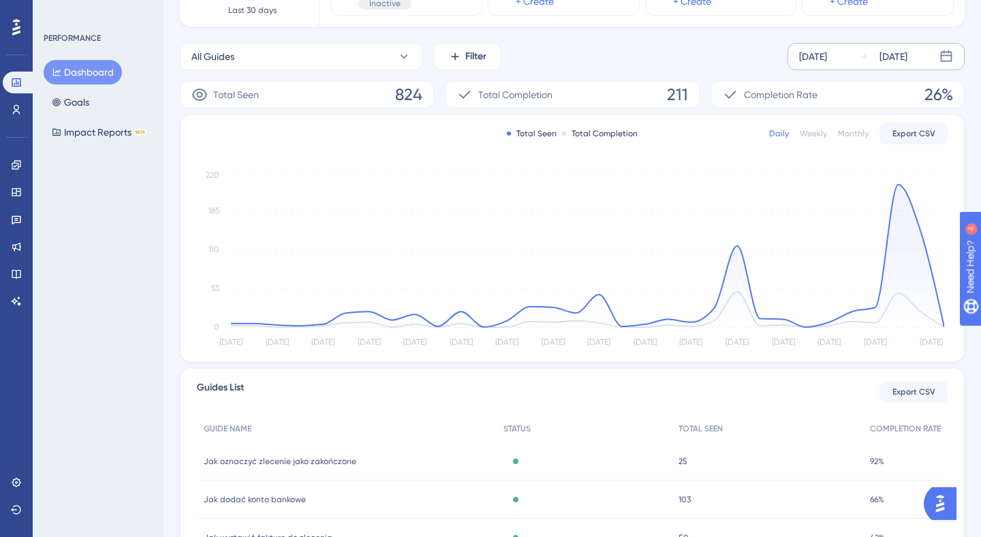
scroll to position [170, 0]
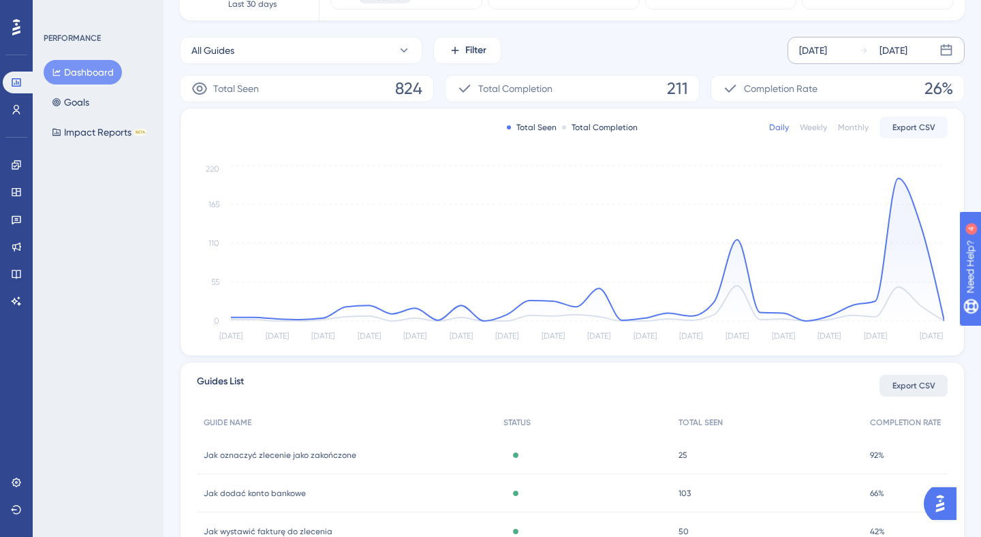
click at [918, 376] on button "Export CSV" at bounding box center [913, 386] width 68 height 22
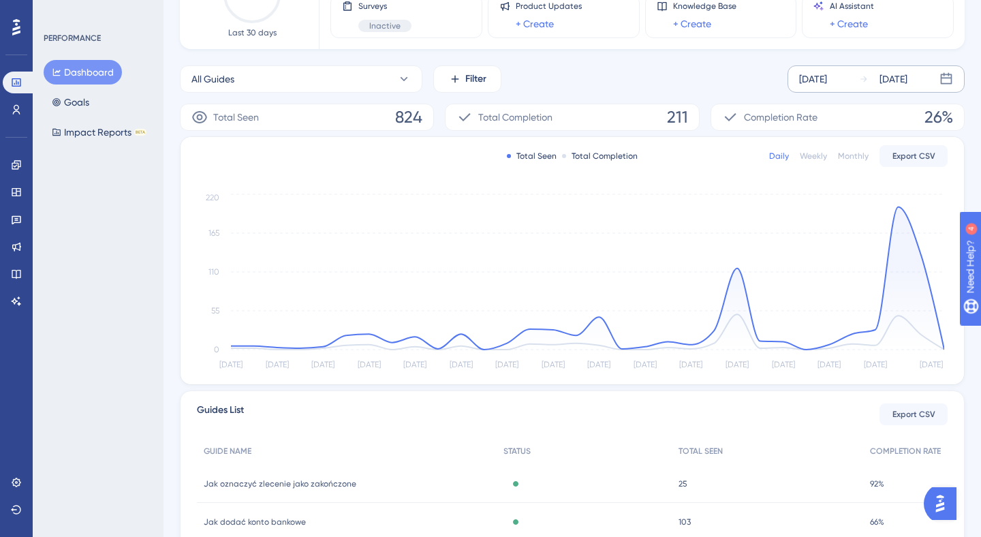
scroll to position [140, 0]
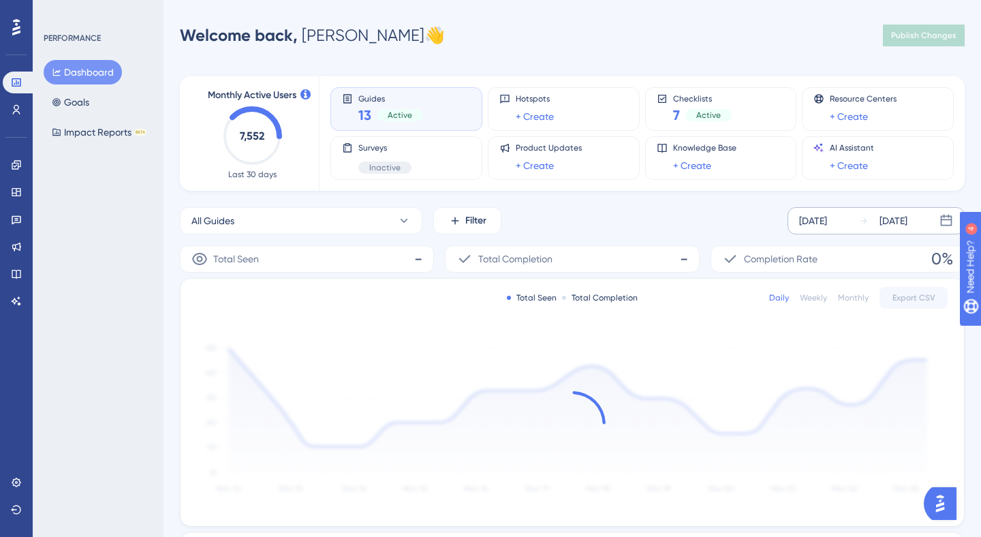
click at [827, 222] on div "[DATE]" at bounding box center [813, 221] width 28 height 16
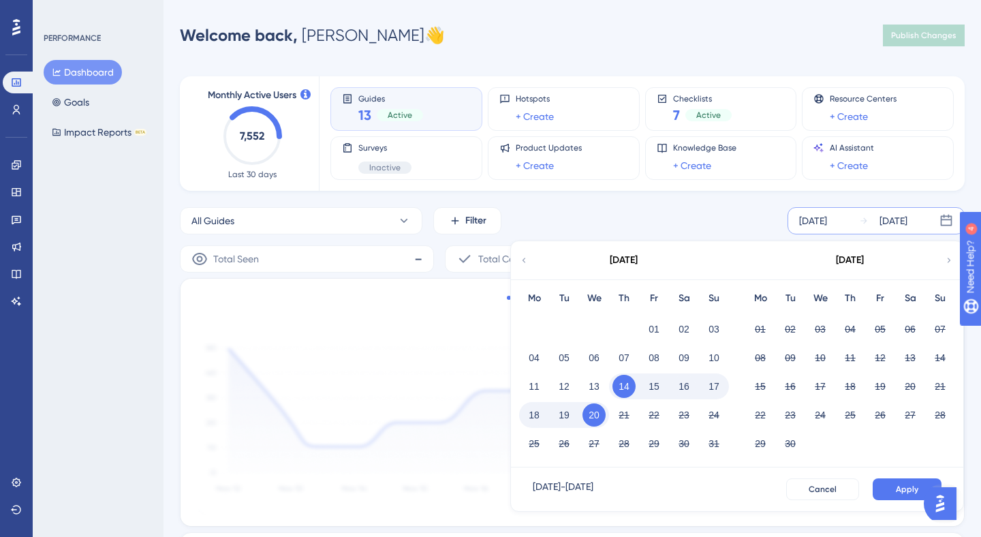
click at [512, 261] on div "[DATE]" at bounding box center [623, 260] width 225 height 38
click at [518, 260] on div "[DATE]" at bounding box center [623, 260] width 225 height 38
click at [519, 260] on icon at bounding box center [524, 260] width 10 height 12
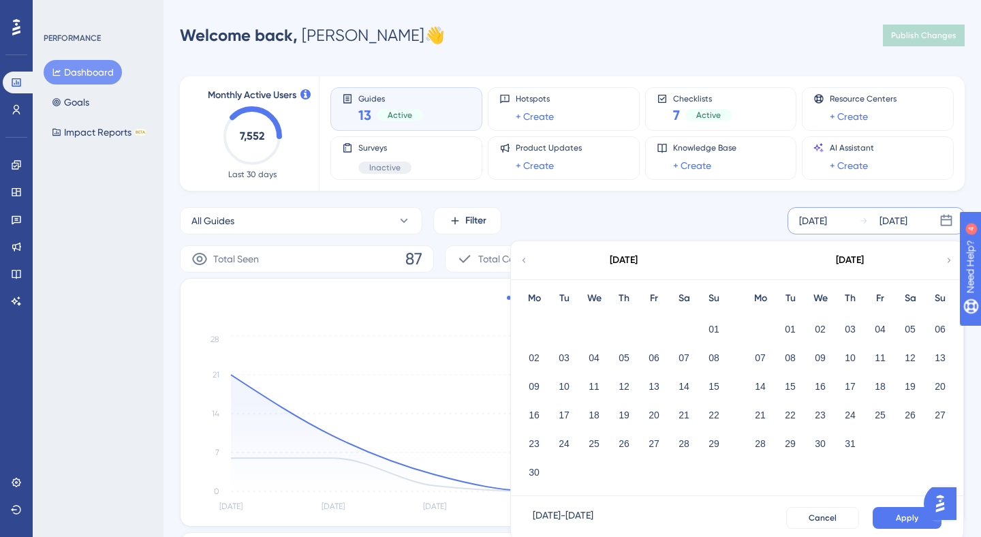
click at [524, 262] on icon at bounding box center [523, 259] width 3 height 5
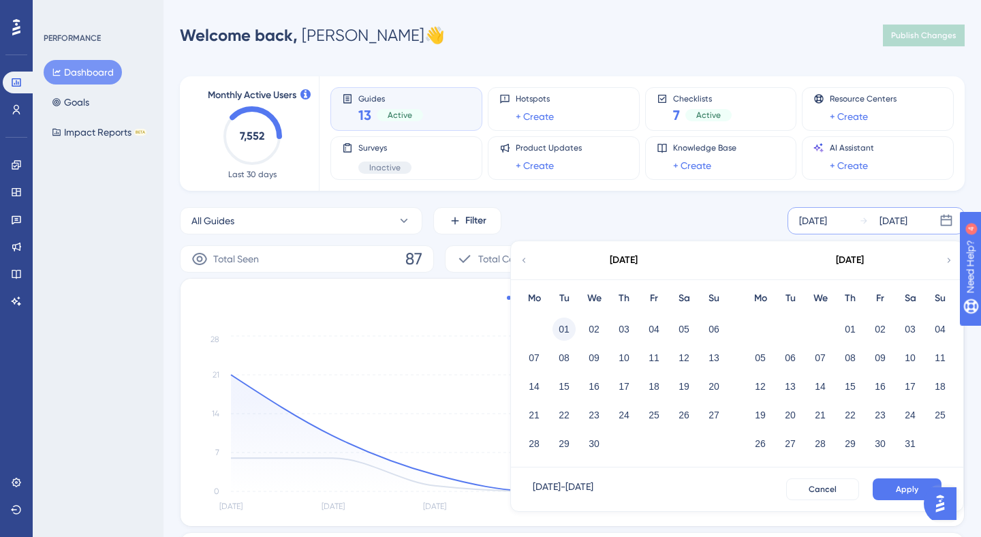
click at [556, 326] on button "01" at bounding box center [563, 328] width 23 height 23
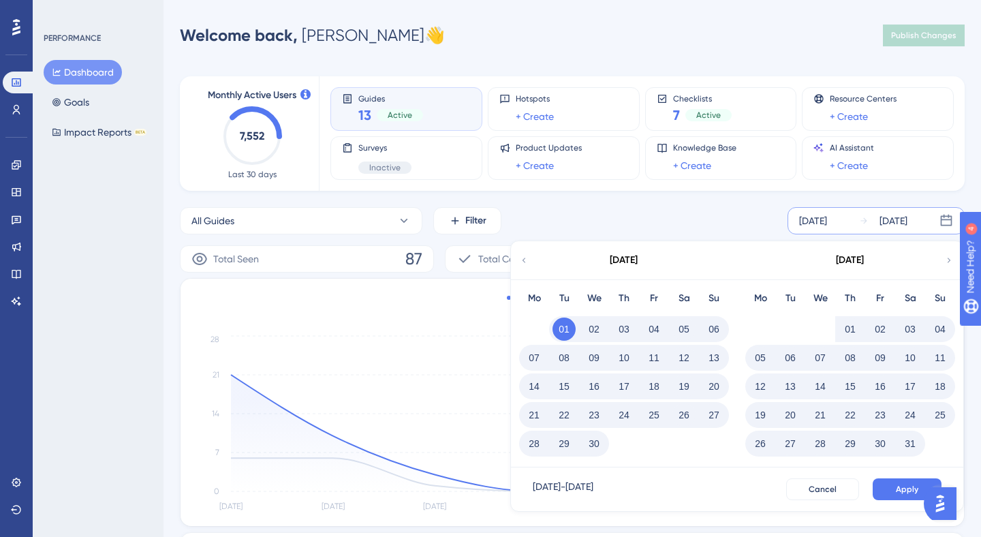
click at [593, 442] on button "30" at bounding box center [593, 443] width 23 height 23
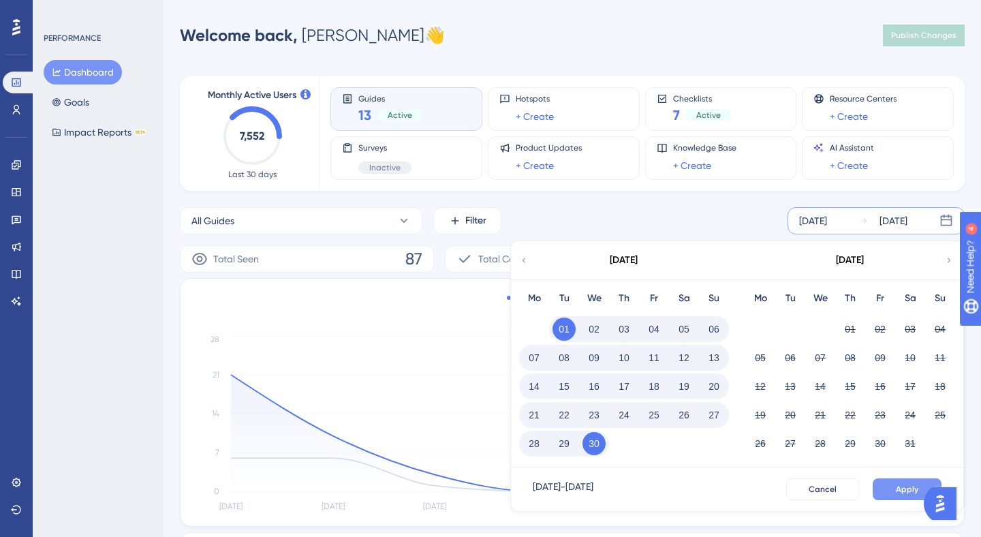
click at [907, 491] on span "Apply" at bounding box center [907, 489] width 22 height 11
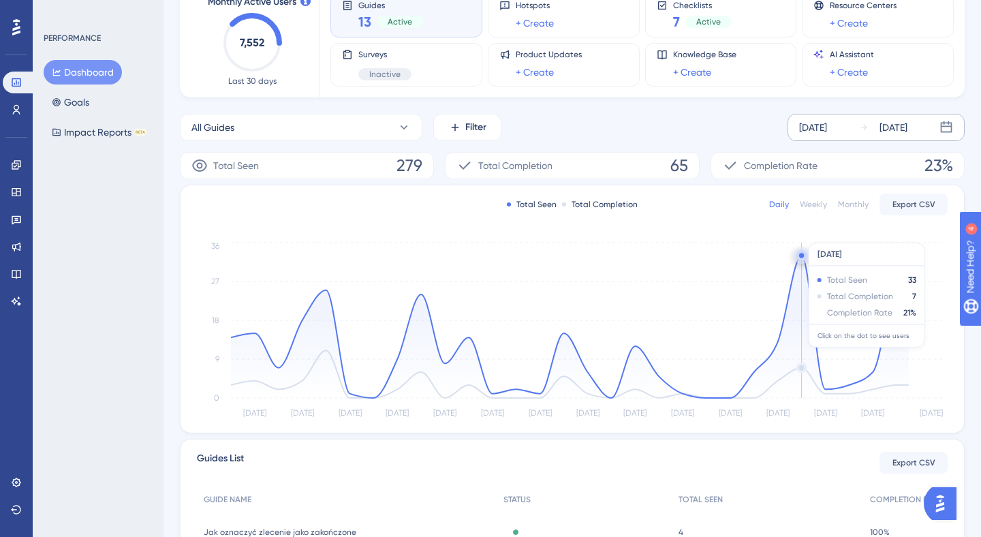
scroll to position [212, 0]
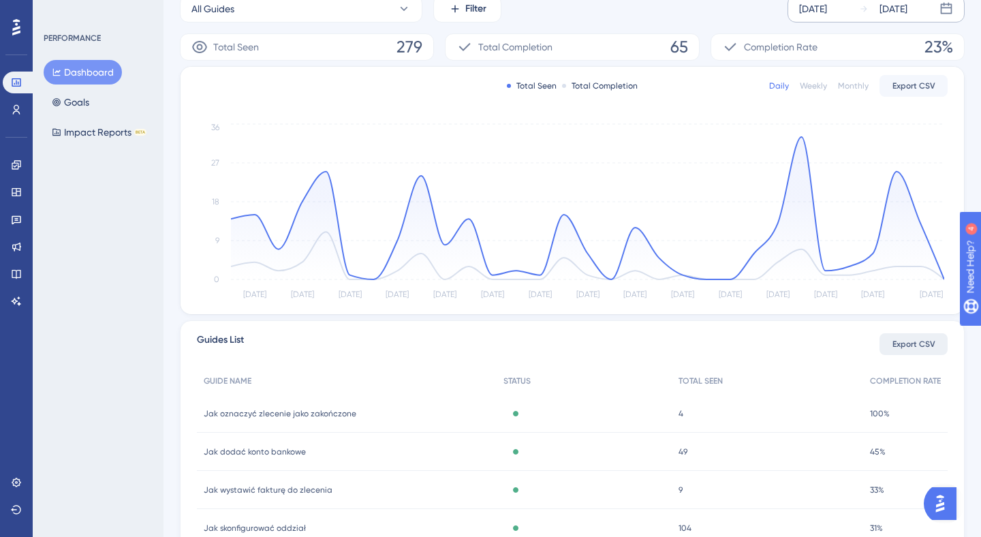
click at [897, 339] on span "Export CSV" at bounding box center [913, 344] width 43 height 11
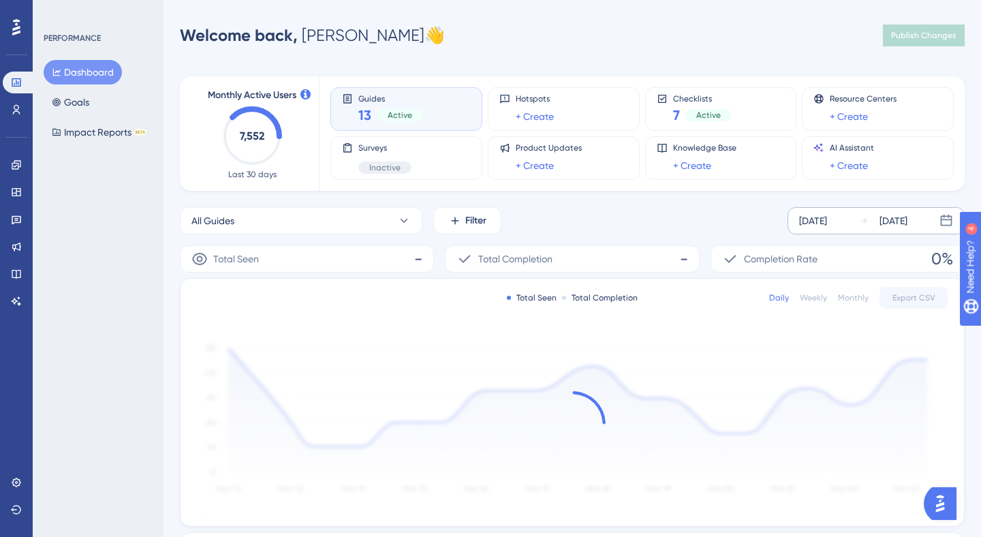
click at [827, 217] on div "[DATE]" at bounding box center [813, 221] width 28 height 16
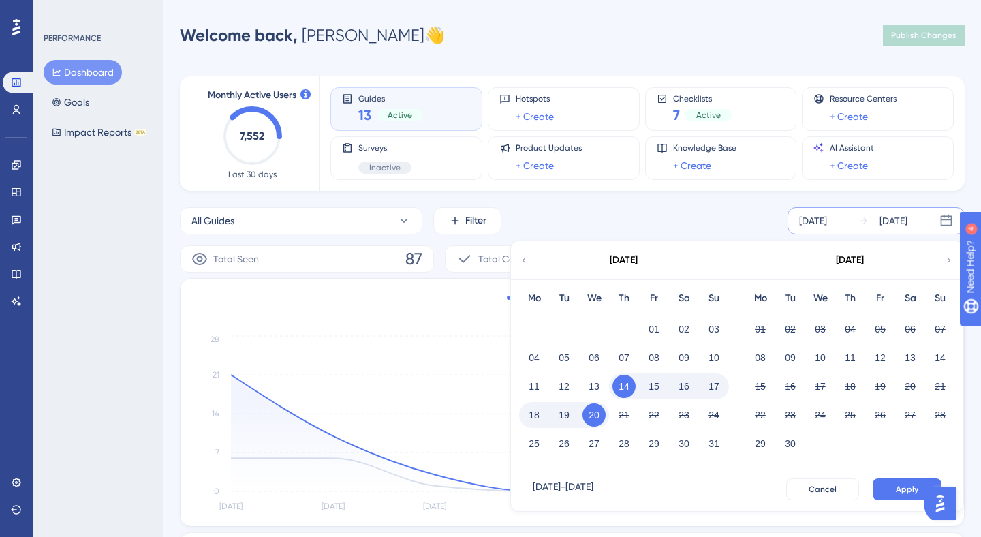
click at [524, 257] on icon at bounding box center [524, 260] width 10 height 12
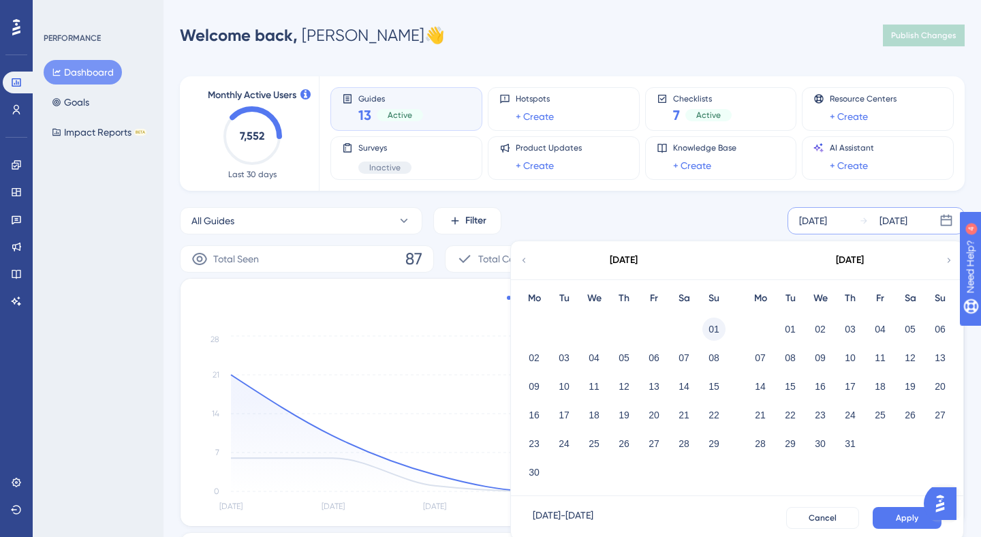
click at [717, 326] on button "01" at bounding box center [713, 328] width 23 height 23
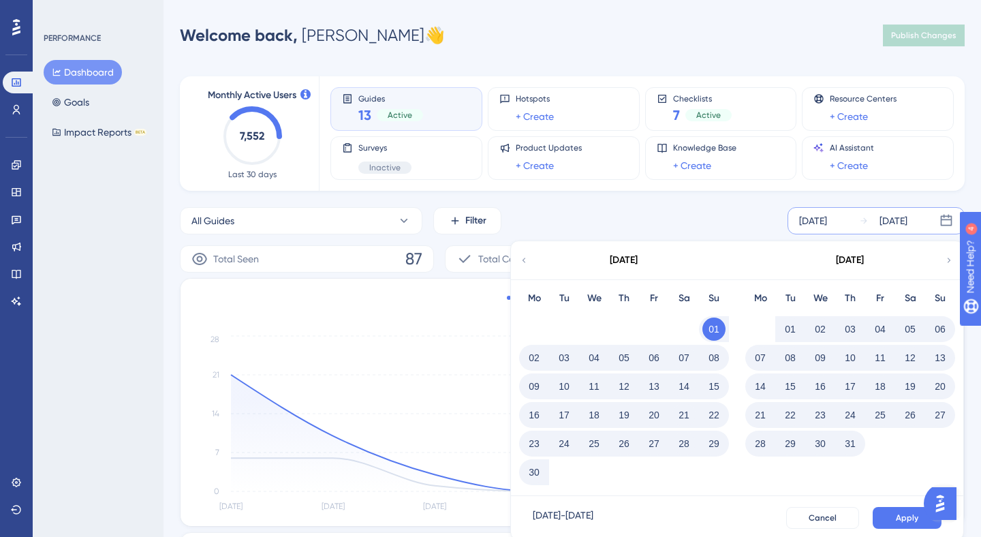
click at [531, 468] on button "30" at bounding box center [533, 471] width 23 height 23
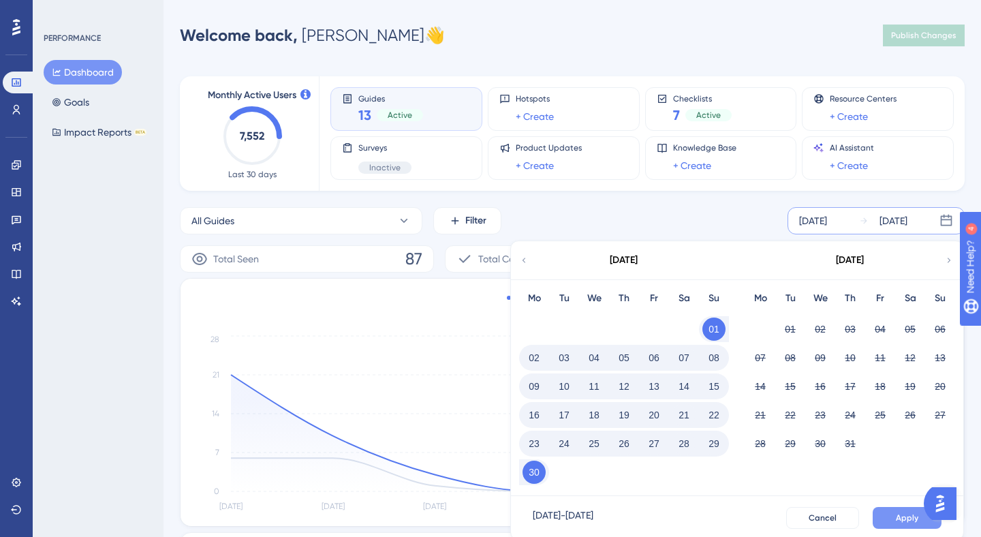
click at [900, 520] on span "Apply" at bounding box center [907, 517] width 22 height 11
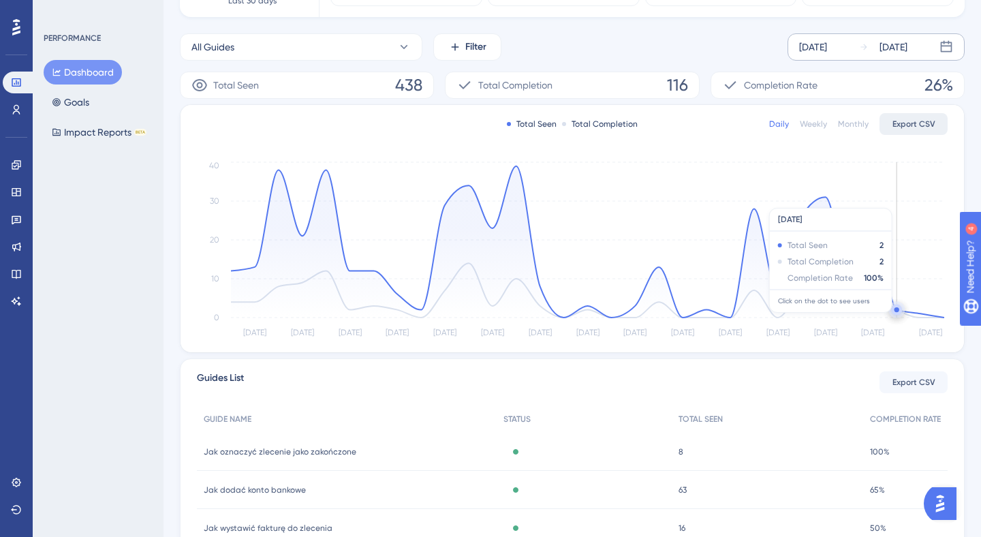
scroll to position [200, 0]
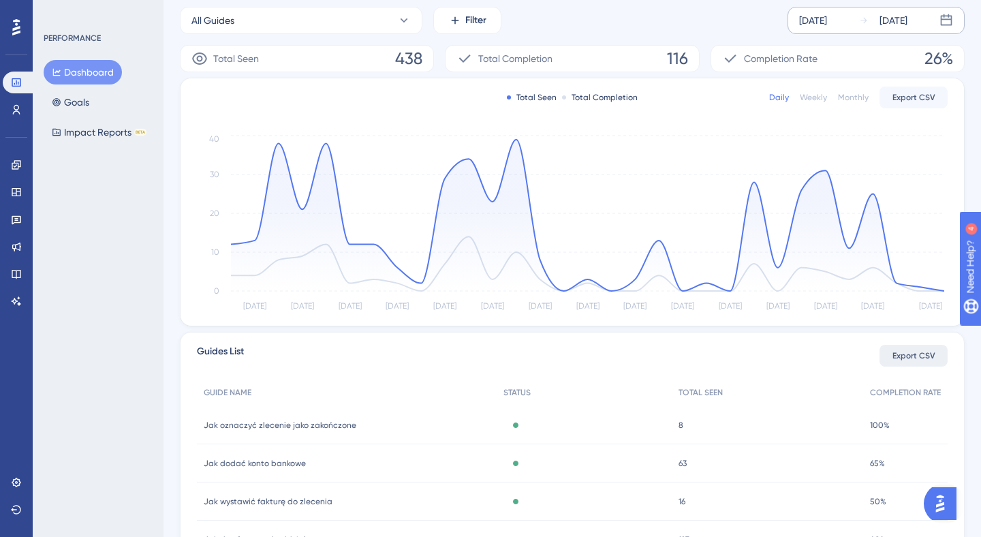
click span "Export CSV"
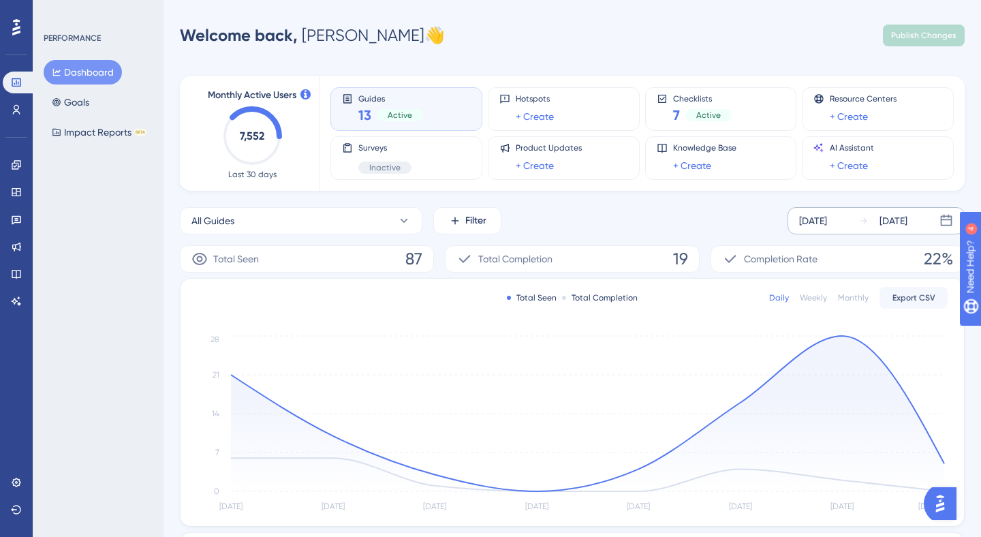
click at [827, 221] on div "[DATE]" at bounding box center [813, 221] width 28 height 16
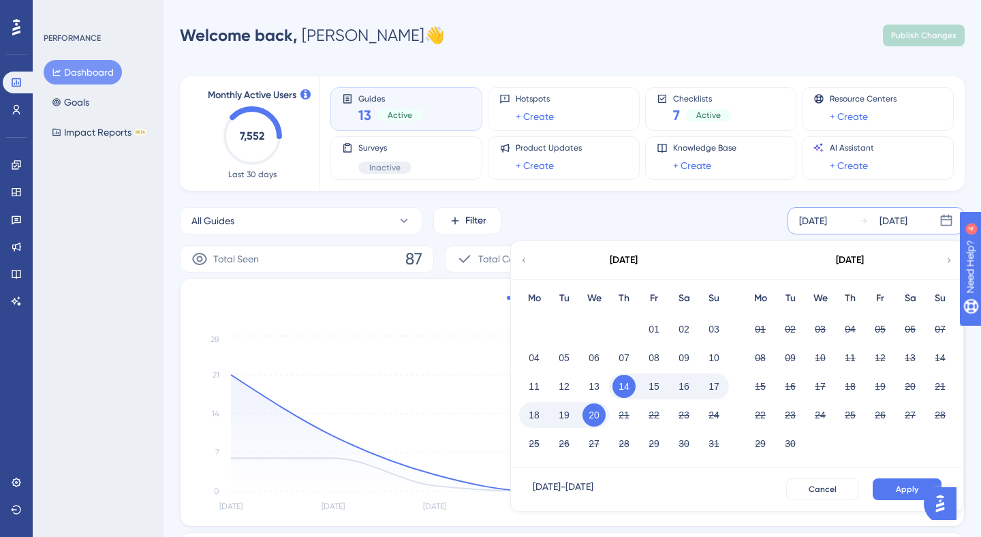
scroll to position [1, 0]
click at [526, 257] on icon at bounding box center [524, 259] width 10 height 12
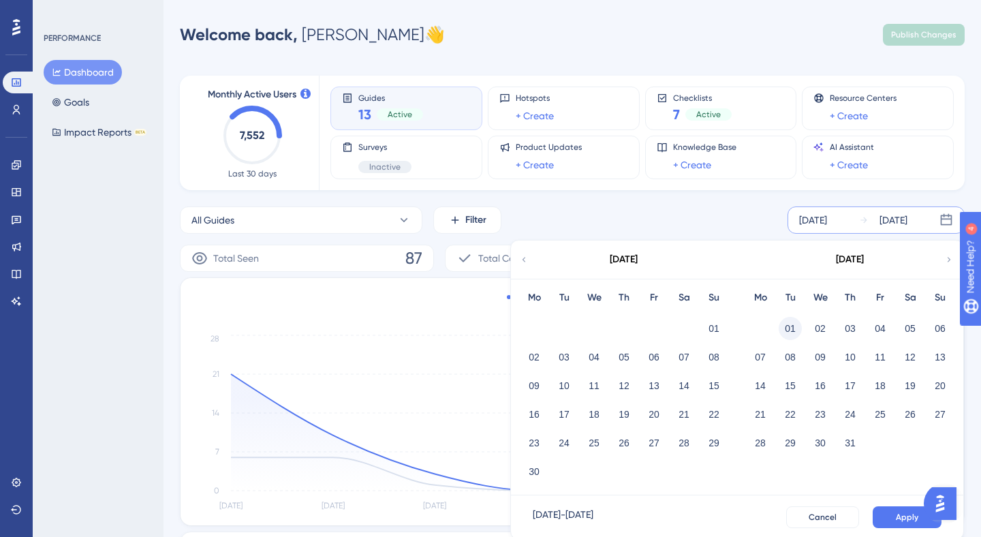
click at [779, 323] on button "01" at bounding box center [789, 328] width 23 height 23
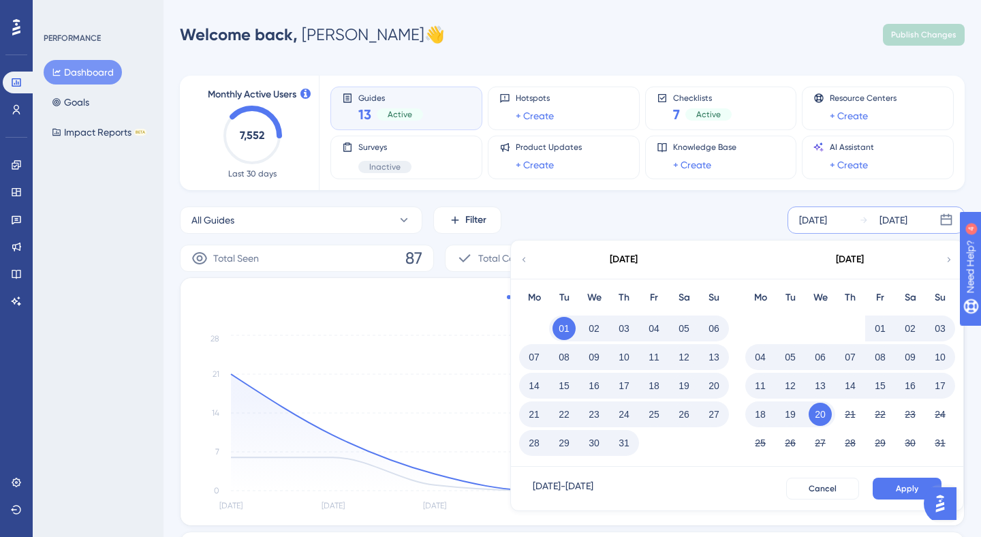
click at [615, 440] on button "31" at bounding box center [623, 442] width 23 height 23
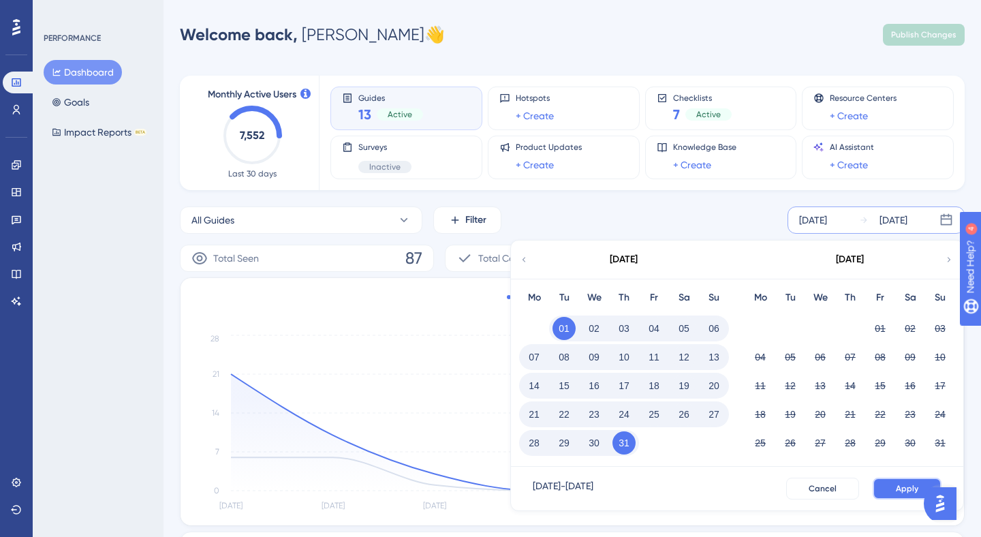
click at [892, 488] on button "Apply" at bounding box center [906, 488] width 69 height 22
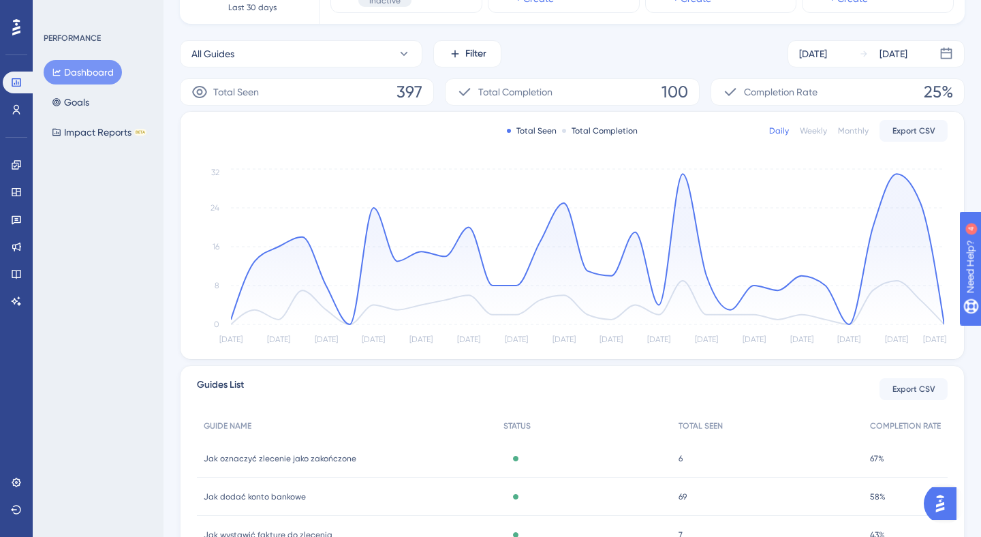
scroll to position [171, 0]
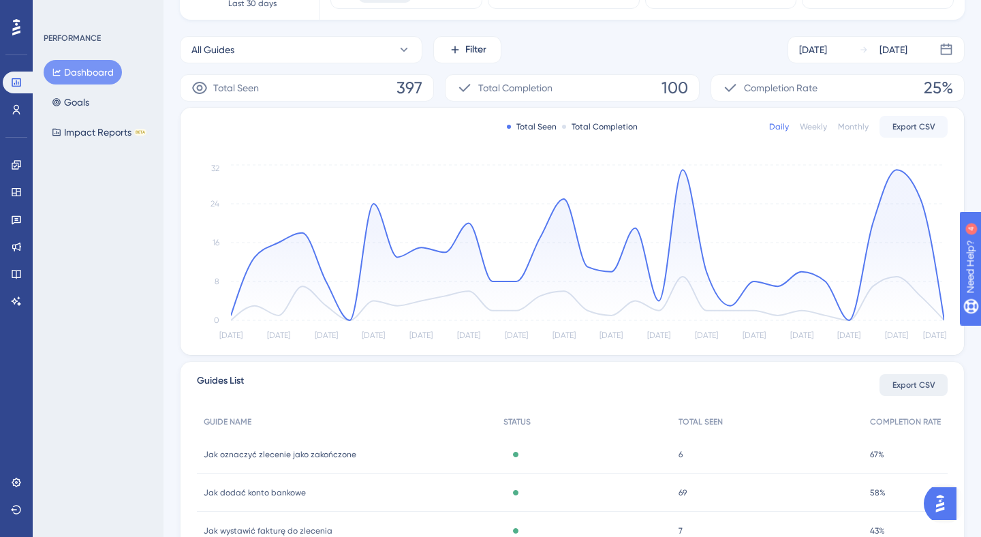
click at [929, 390] on span "Export CSV" at bounding box center [913, 384] width 43 height 11
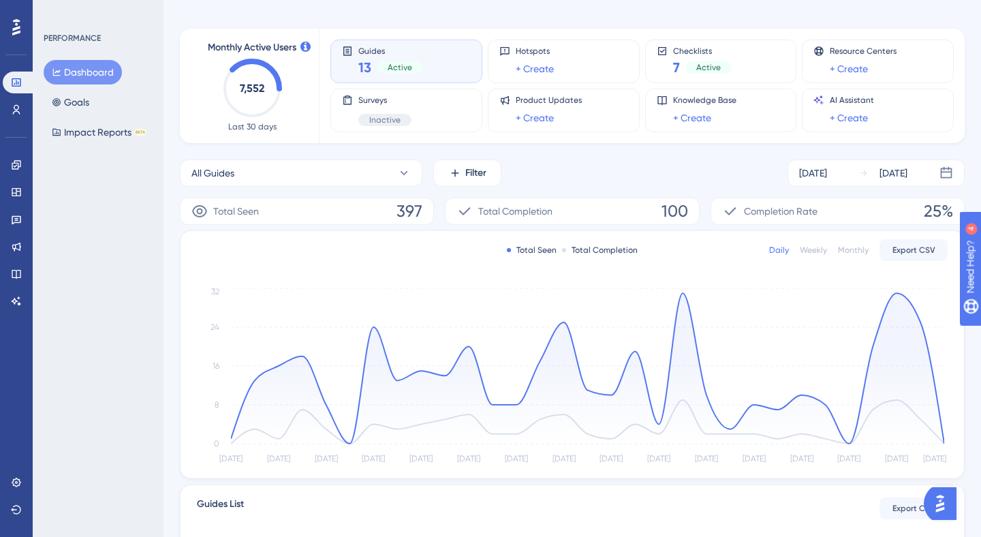
scroll to position [0, 0]
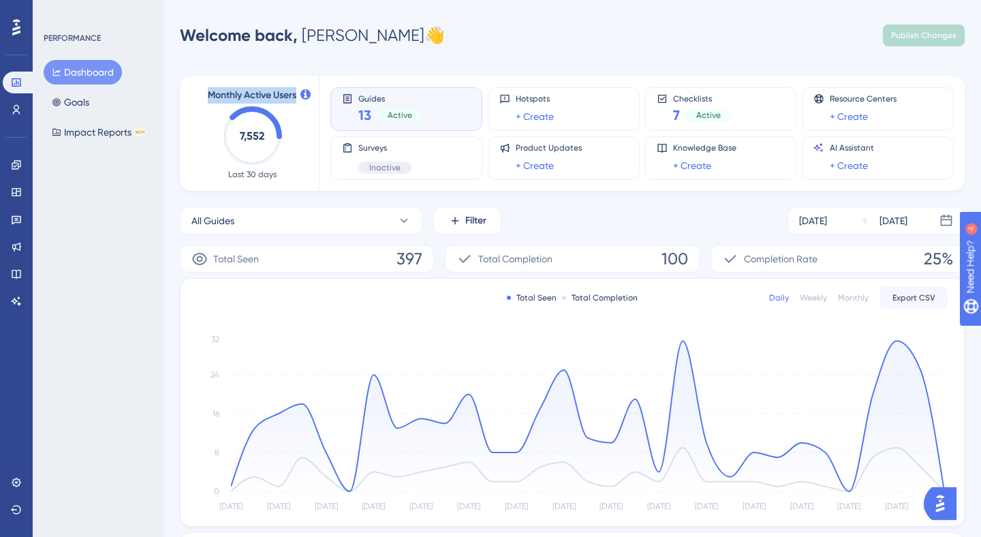
drag, startPoint x: 298, startPoint y: 91, endPoint x: 211, endPoint y: 90, distance: 86.5
click at [208, 90] on div "Monthly Active Users 7,552 Last 30 days" at bounding box center [252, 133] width 101 height 93
copy span "Monthly Active Users"
click at [595, 64] on div "Monthly Active Users 7,552 Last 30 days Guides 13 Active Hotspots + Create Chec…" at bounding box center [572, 442] width 785 height 765
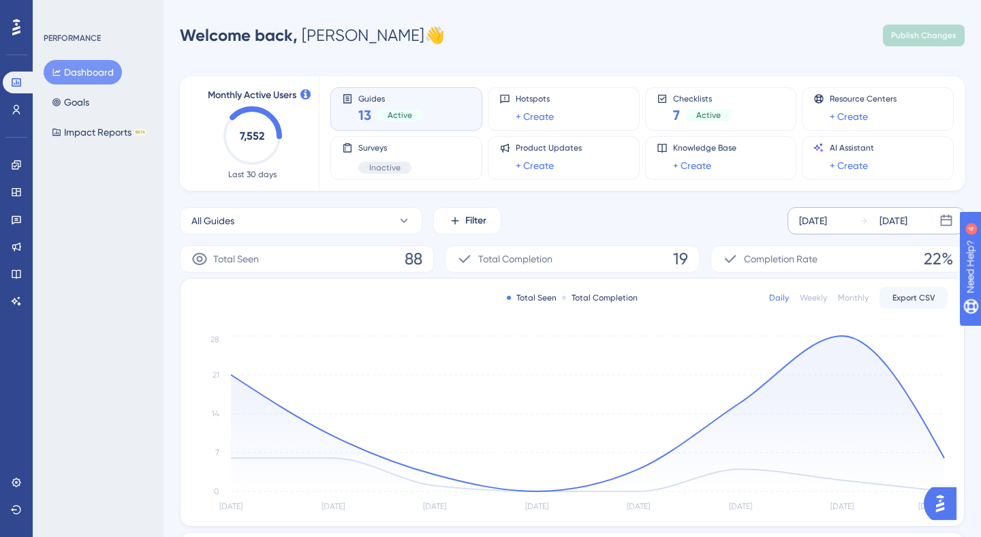
drag, startPoint x: 826, startPoint y: 213, endPoint x: 507, endPoint y: 208, distance: 319.5
click at [826, 213] on div "[DATE]" at bounding box center [813, 221] width 28 height 16
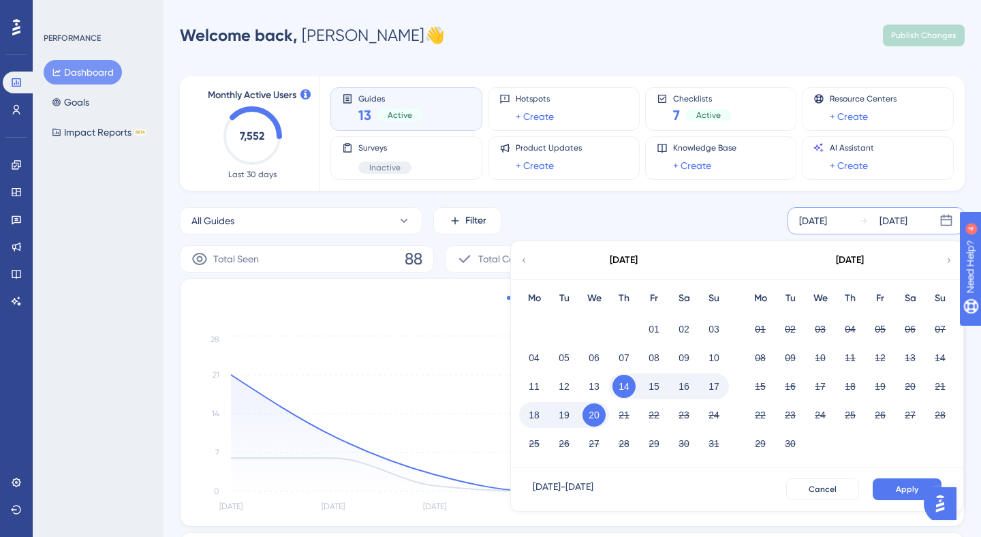
click at [525, 258] on icon at bounding box center [524, 260] width 10 height 12
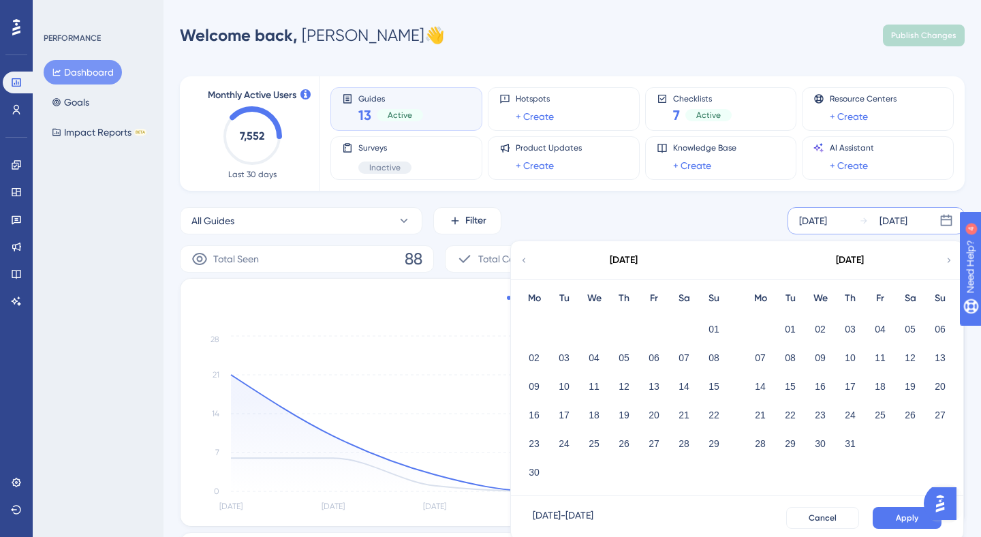
click at [525, 258] on icon at bounding box center [524, 260] width 10 height 12
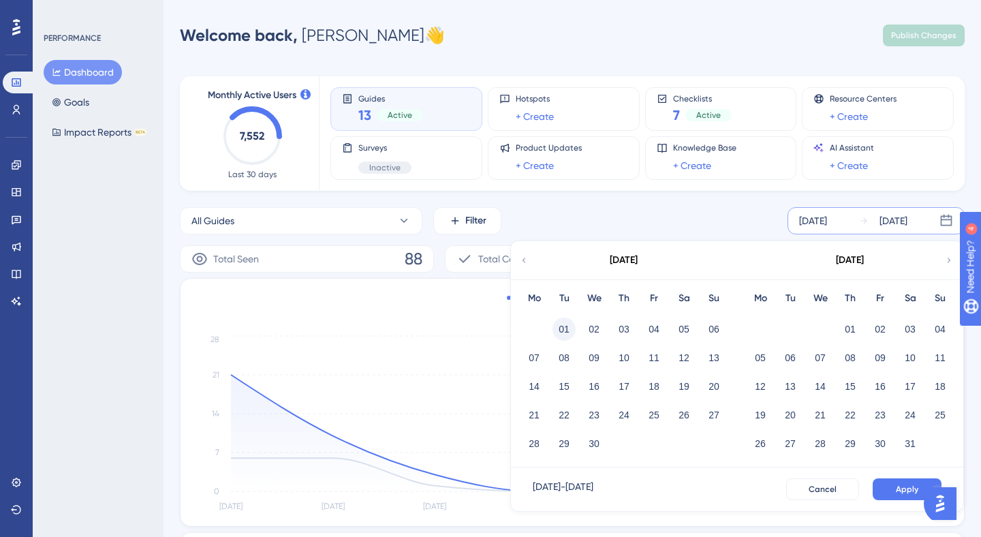
click at [565, 332] on button "01" at bounding box center [563, 328] width 23 height 23
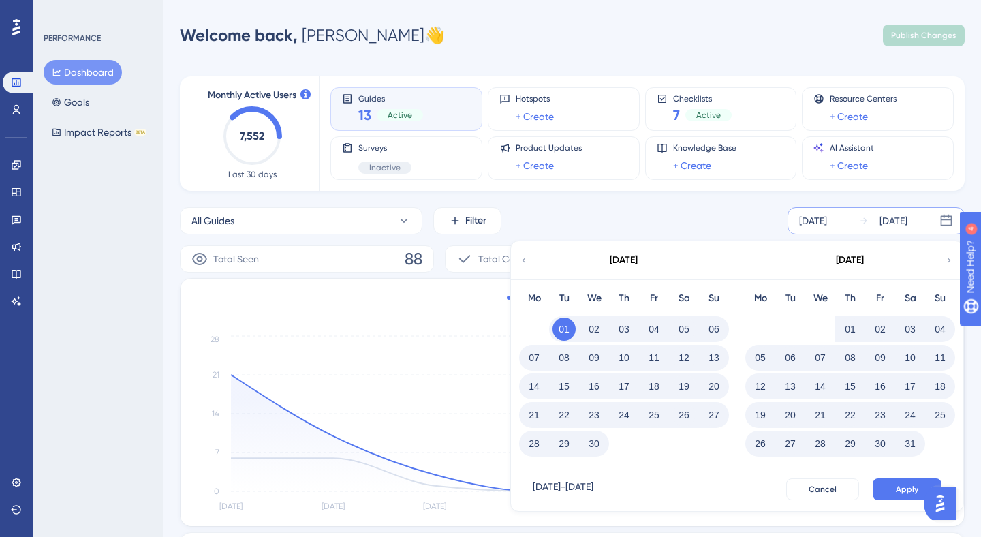
drag, startPoint x: 598, startPoint y: 440, endPoint x: 653, endPoint y: 465, distance: 60.4
click at [600, 441] on button "30" at bounding box center [593, 443] width 23 height 23
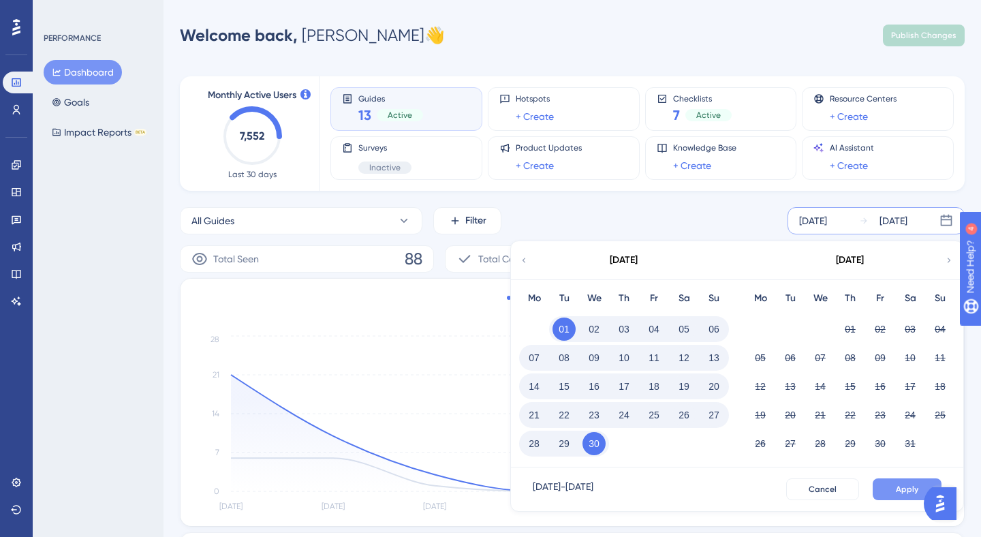
click at [918, 487] on button "Apply" at bounding box center [906, 489] width 69 height 22
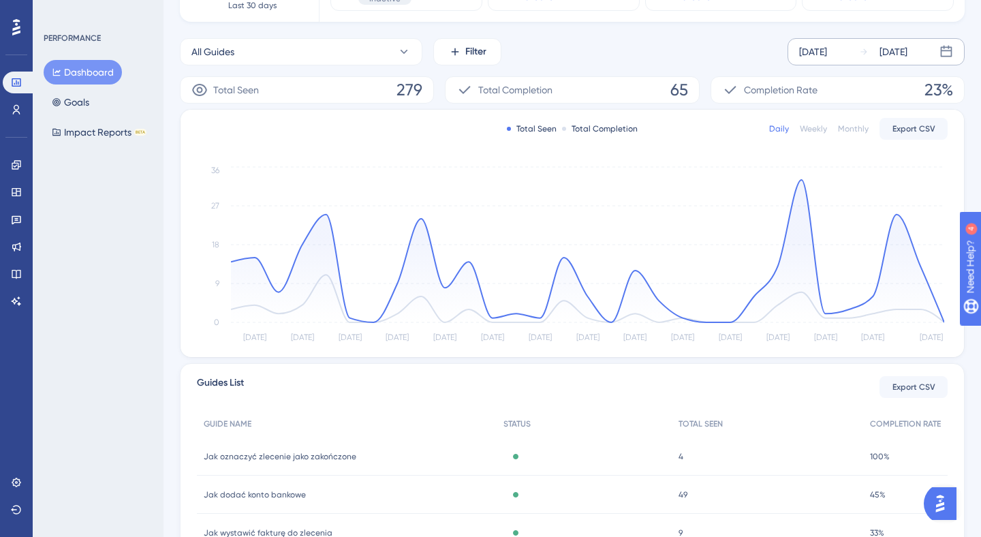
scroll to position [186, 0]
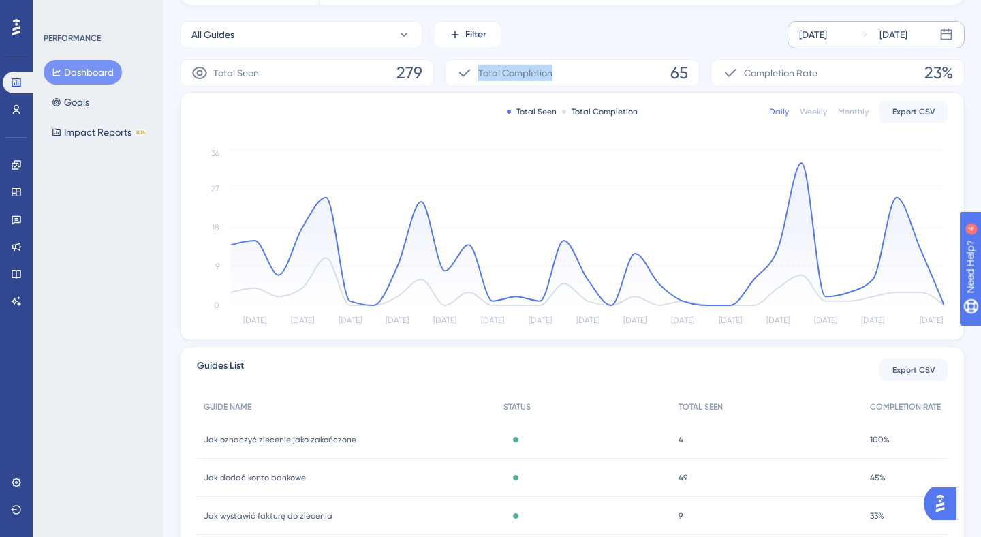
drag, startPoint x: 567, startPoint y: 76, endPoint x: 479, endPoint y: 66, distance: 89.1
click at [465, 65] on div "Total Completion 65" at bounding box center [572, 72] width 254 height 27
copy span "Total Completion"
drag, startPoint x: 844, startPoint y: 75, endPoint x: 731, endPoint y: 63, distance: 113.0
click at [731, 63] on div "Completion Rate 23%" at bounding box center [837, 72] width 254 height 27
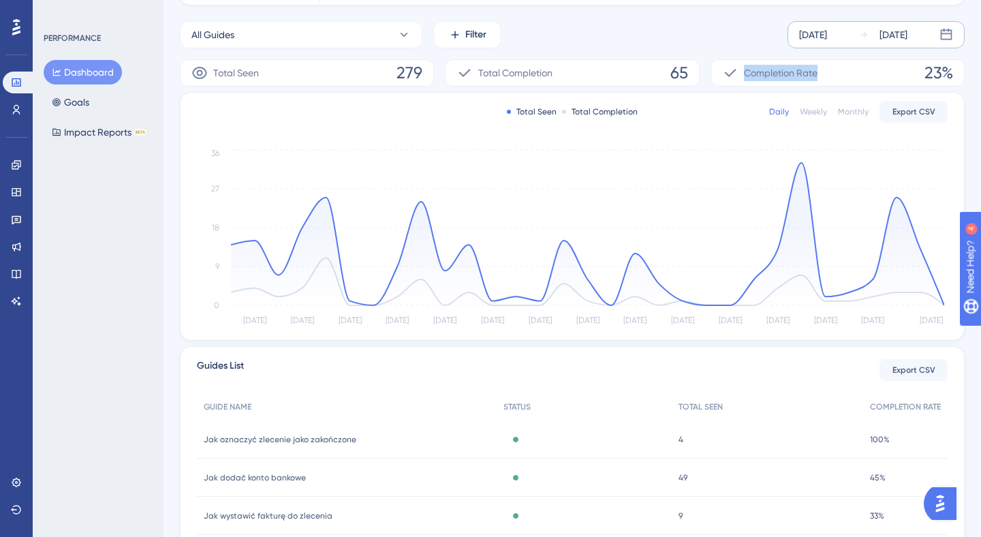
copy span "Completion Rate"
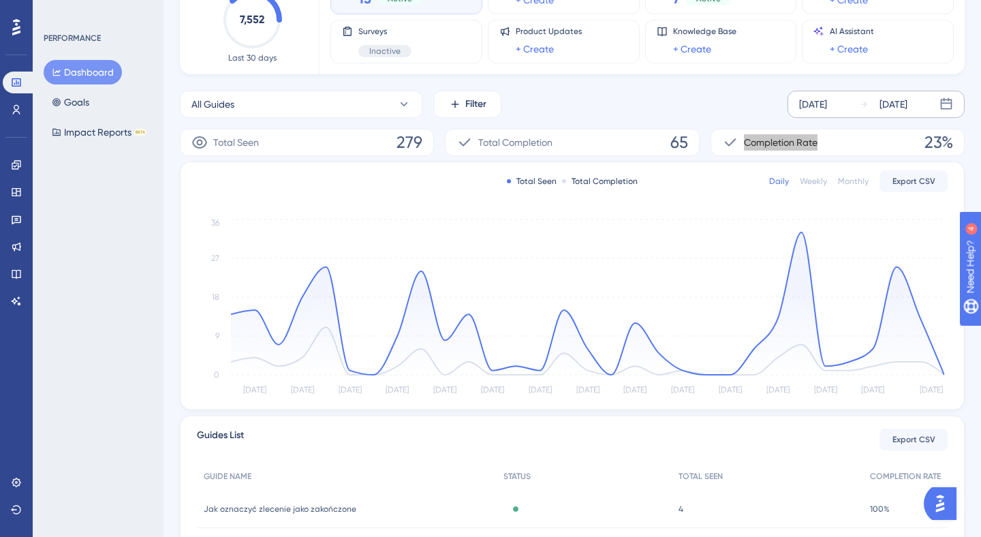
scroll to position [0, 0]
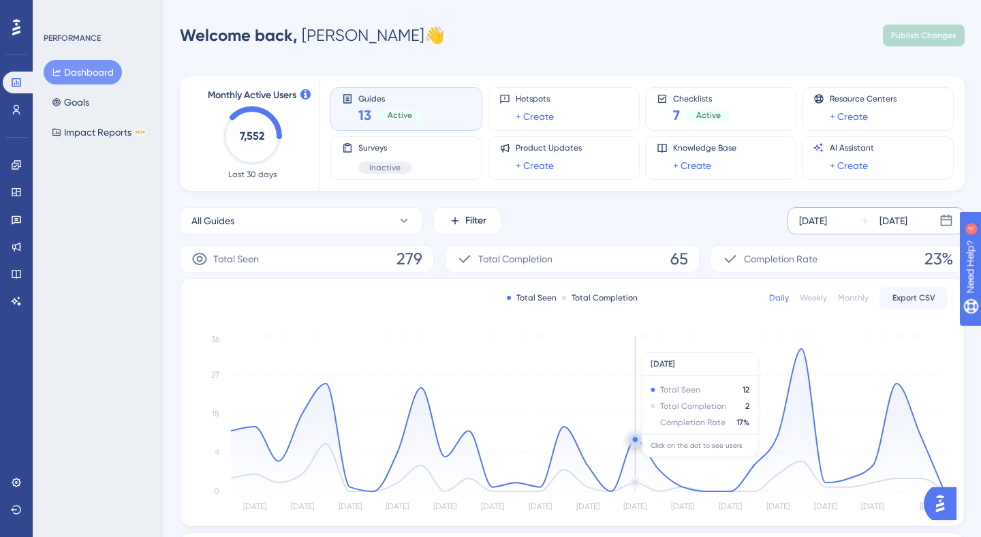
click at [642, 353] on icon "[DATE] [DATE] [DATE] [DATE] [DATE] Apr [DATE] Apr [DATE] Apr [DATE] Apr [DATE] …" at bounding box center [572, 423] width 751 height 183
click at [10, 502] on button at bounding box center [16, 510] width 27 height 22
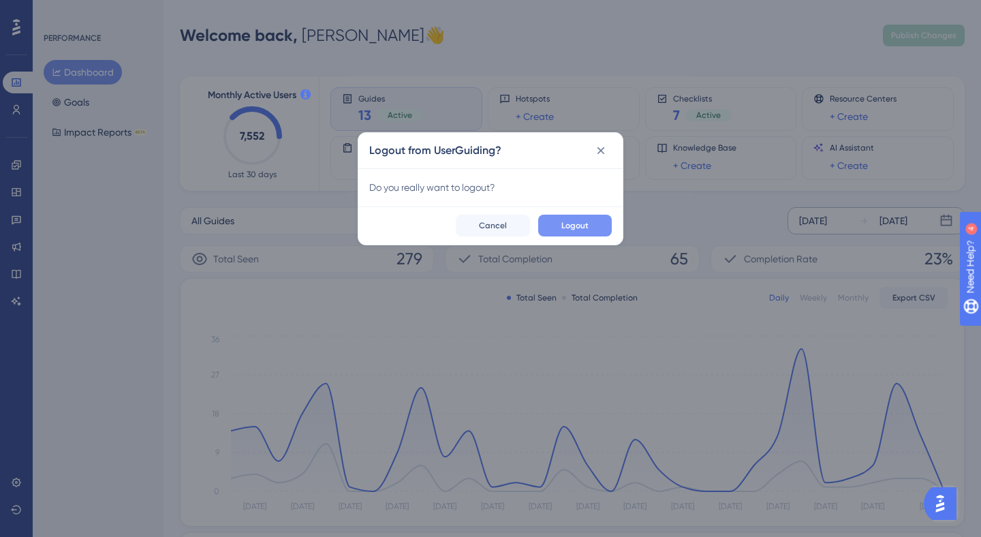
click at [579, 232] on button "Logout" at bounding box center [575, 226] width 74 height 22
